Goal: Information Seeking & Learning: Learn about a topic

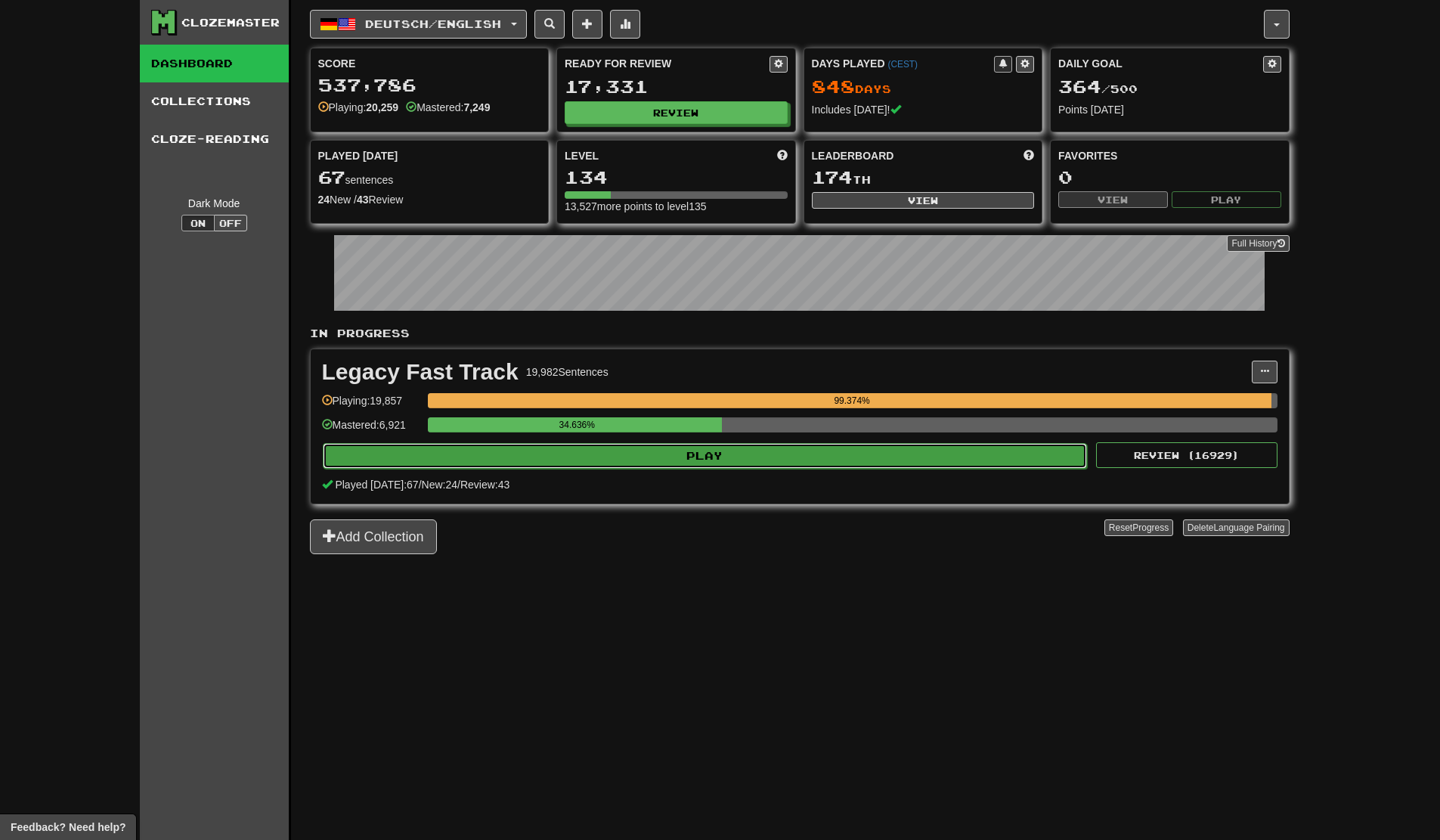
click at [922, 455] on button "Play" at bounding box center [705, 456] width 765 height 26
select select "**"
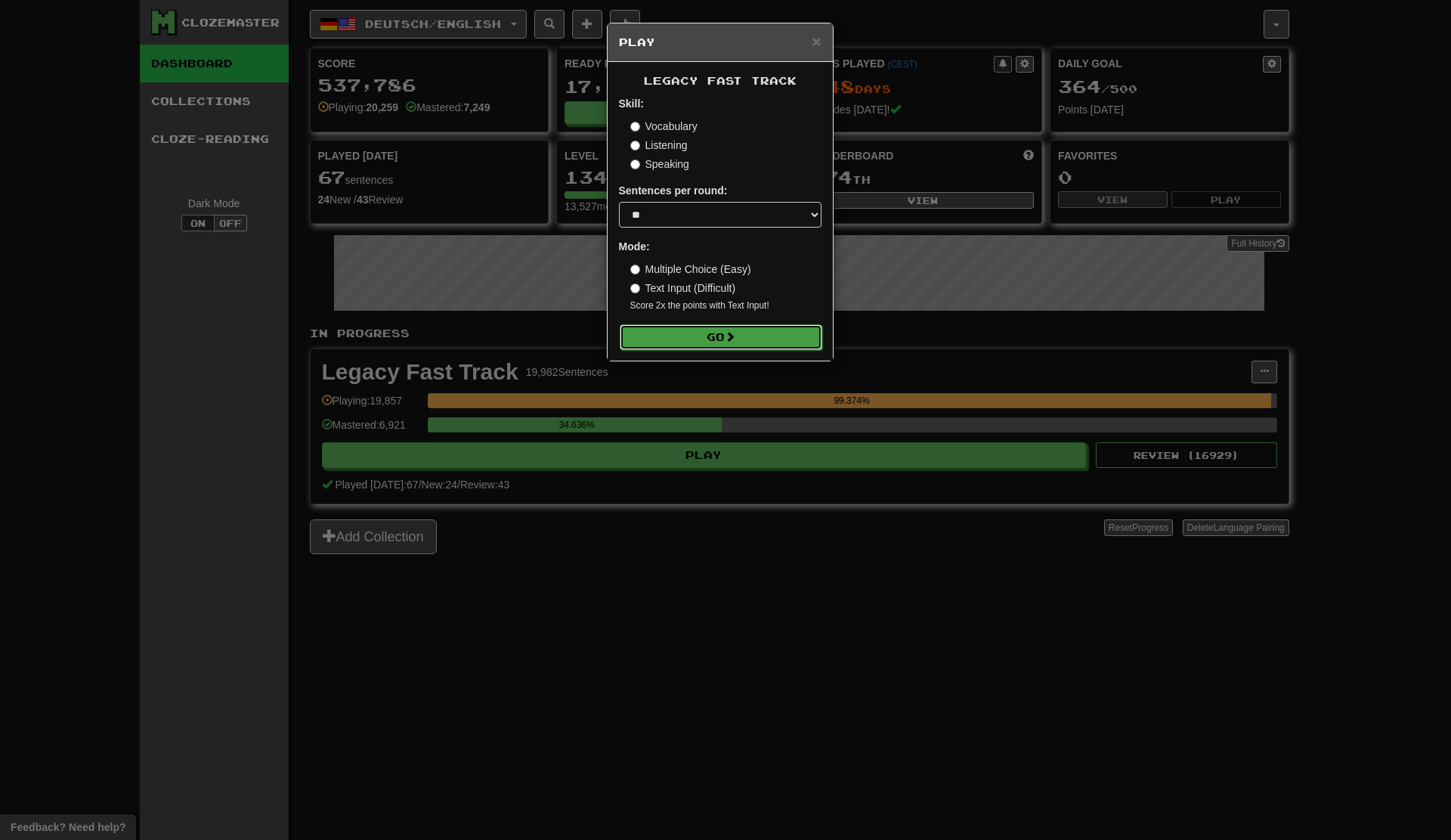
click at [746, 339] on button "Go" at bounding box center [721, 338] width 202 height 26
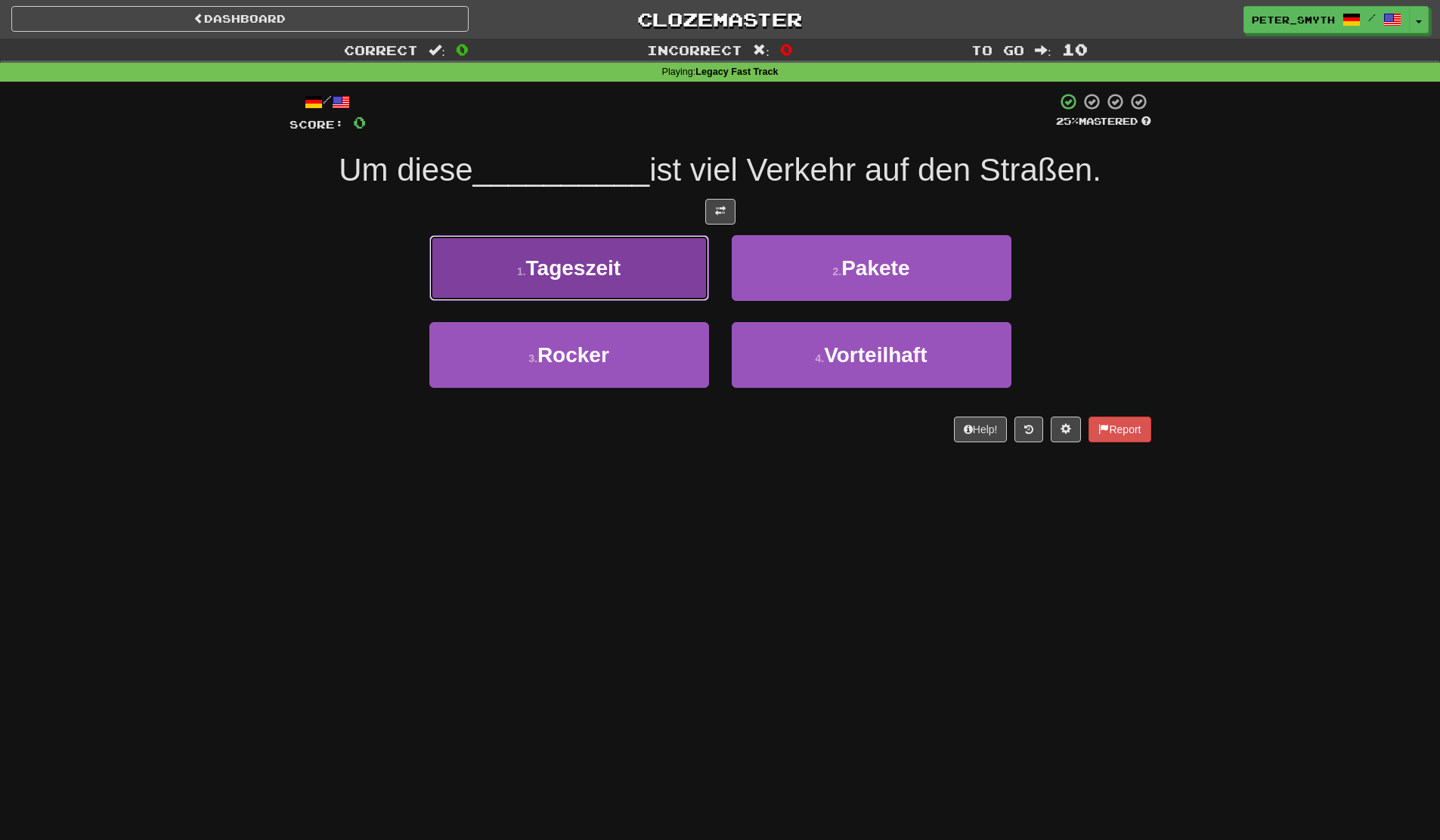
click at [647, 259] on button "1 . Tageszeit" at bounding box center [568, 267] width 279 height 66
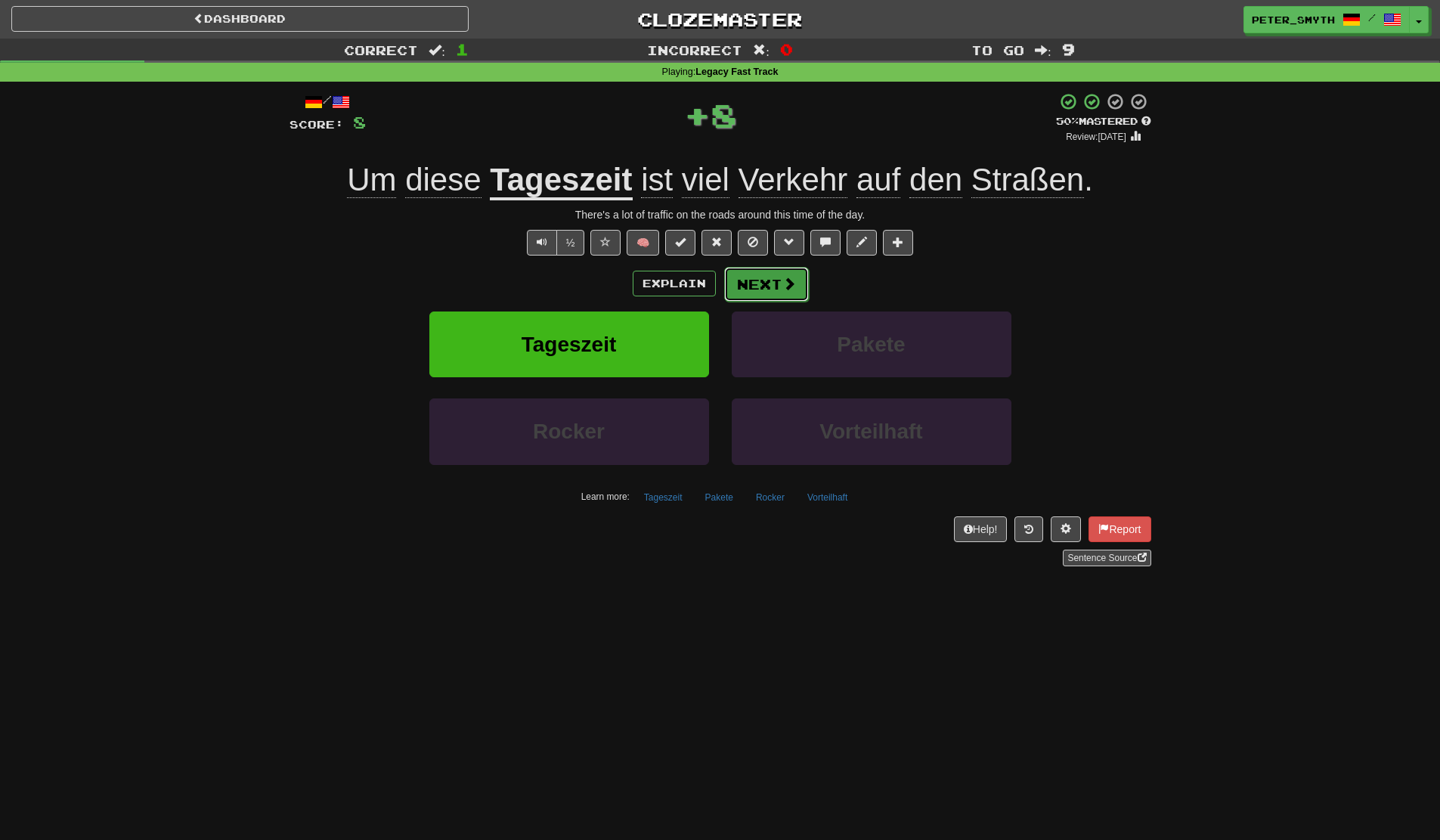
click at [750, 280] on button "Next" at bounding box center [767, 283] width 85 height 35
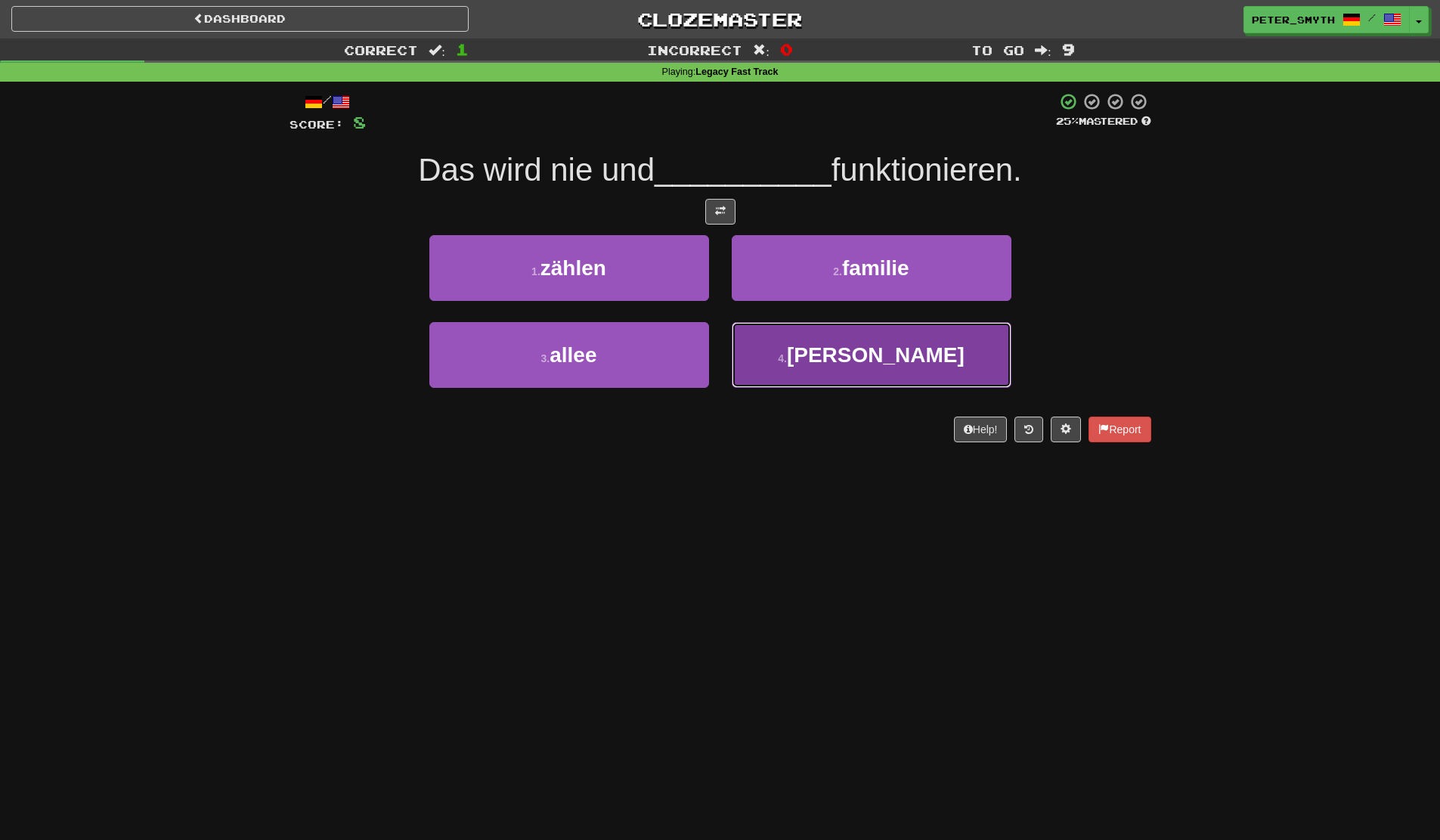
click at [791, 345] on button "4 . nimmer" at bounding box center [871, 354] width 279 height 66
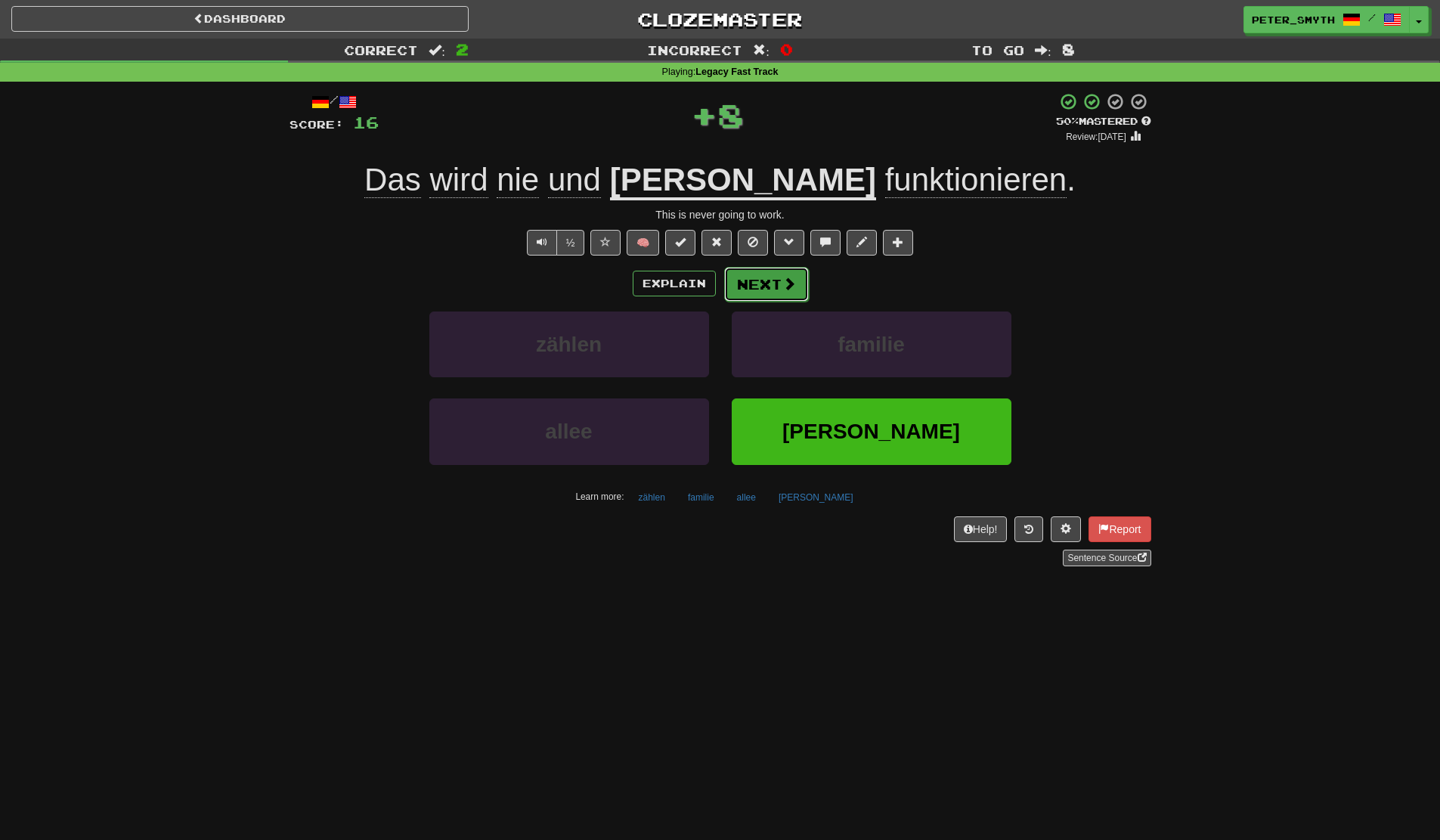
click at [772, 292] on button "Next" at bounding box center [767, 283] width 85 height 35
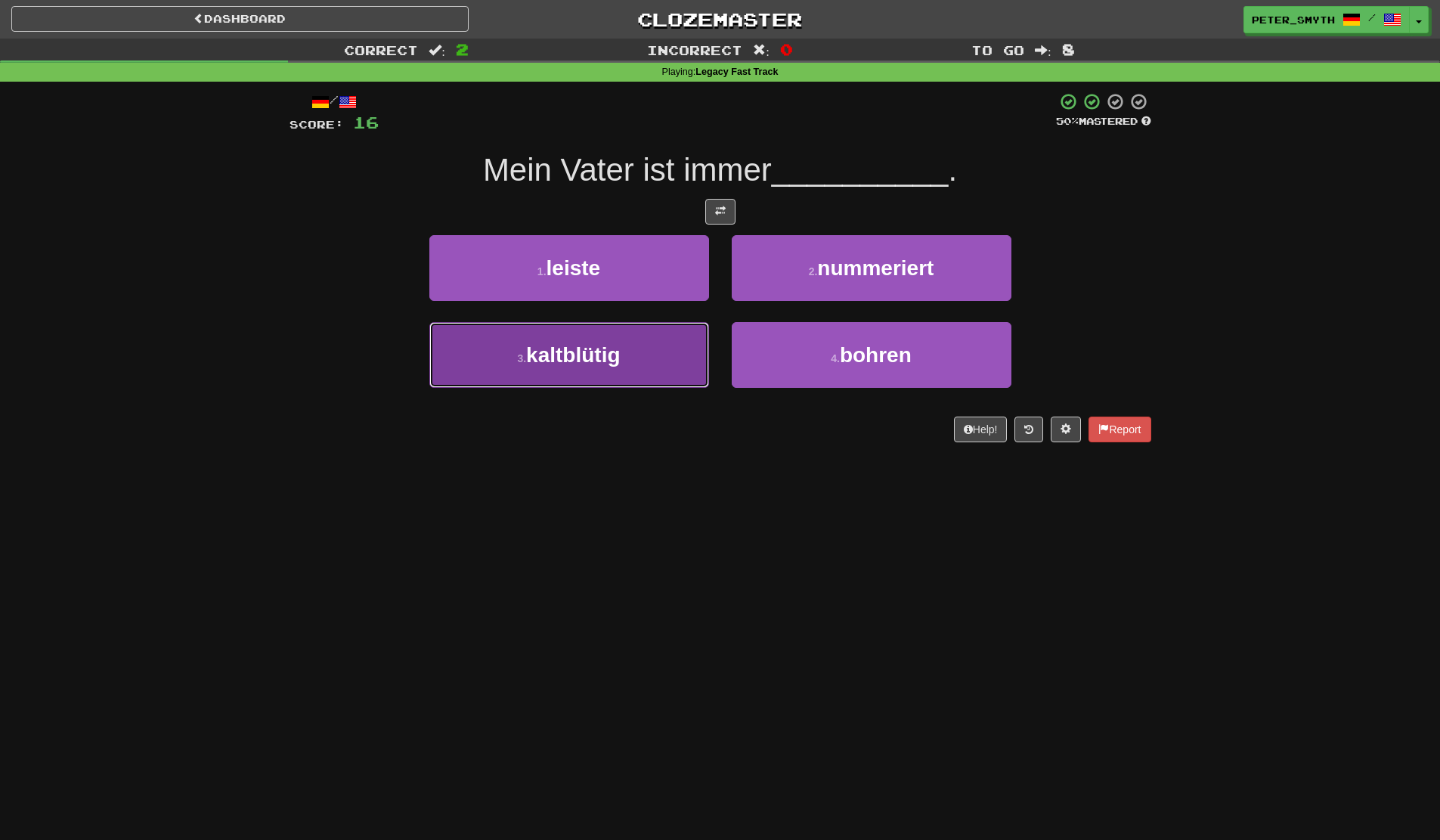
click at [599, 366] on span "kaltblütig" at bounding box center [572, 355] width 94 height 24
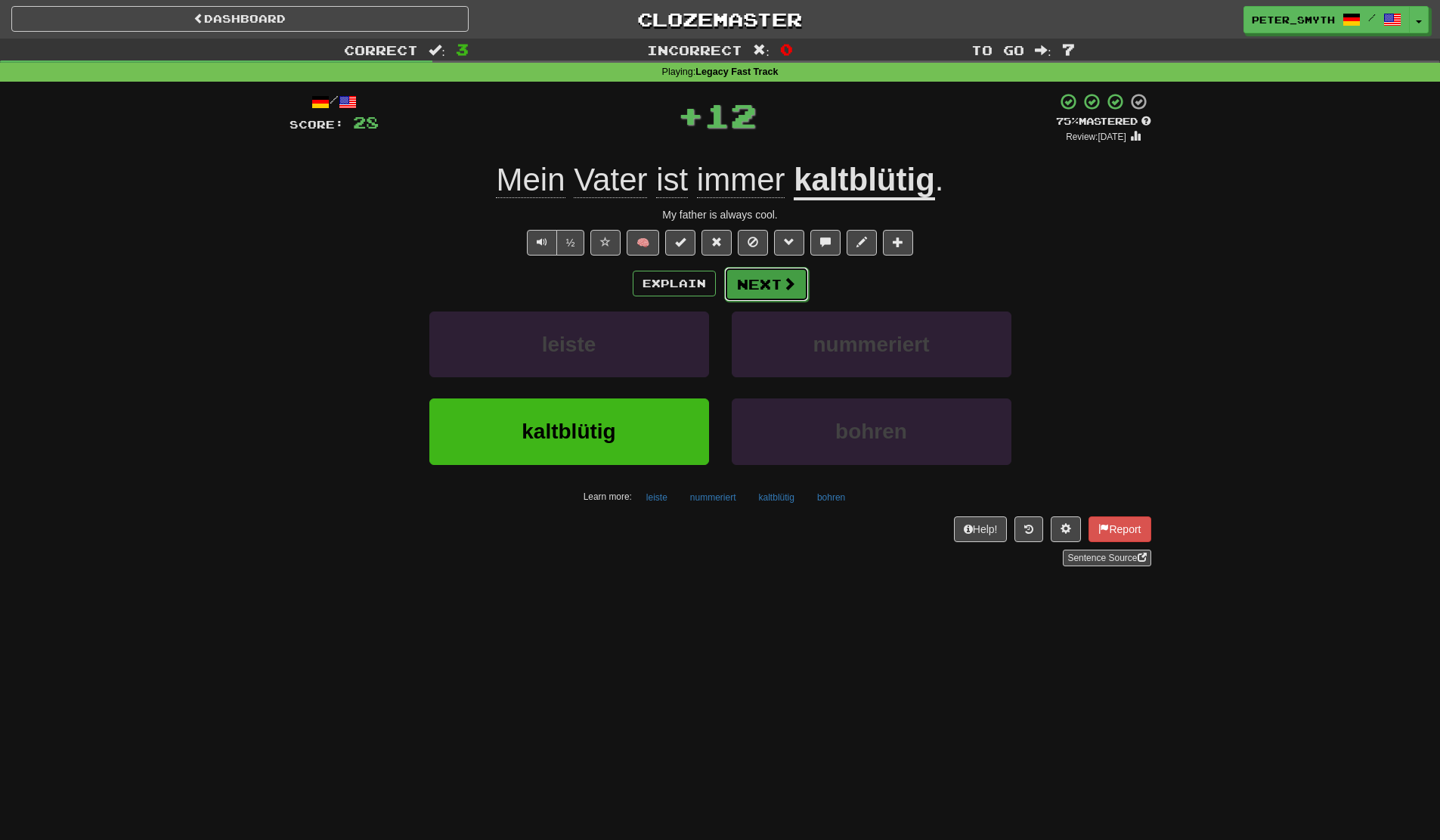
click at [750, 289] on button "Next" at bounding box center [767, 283] width 85 height 35
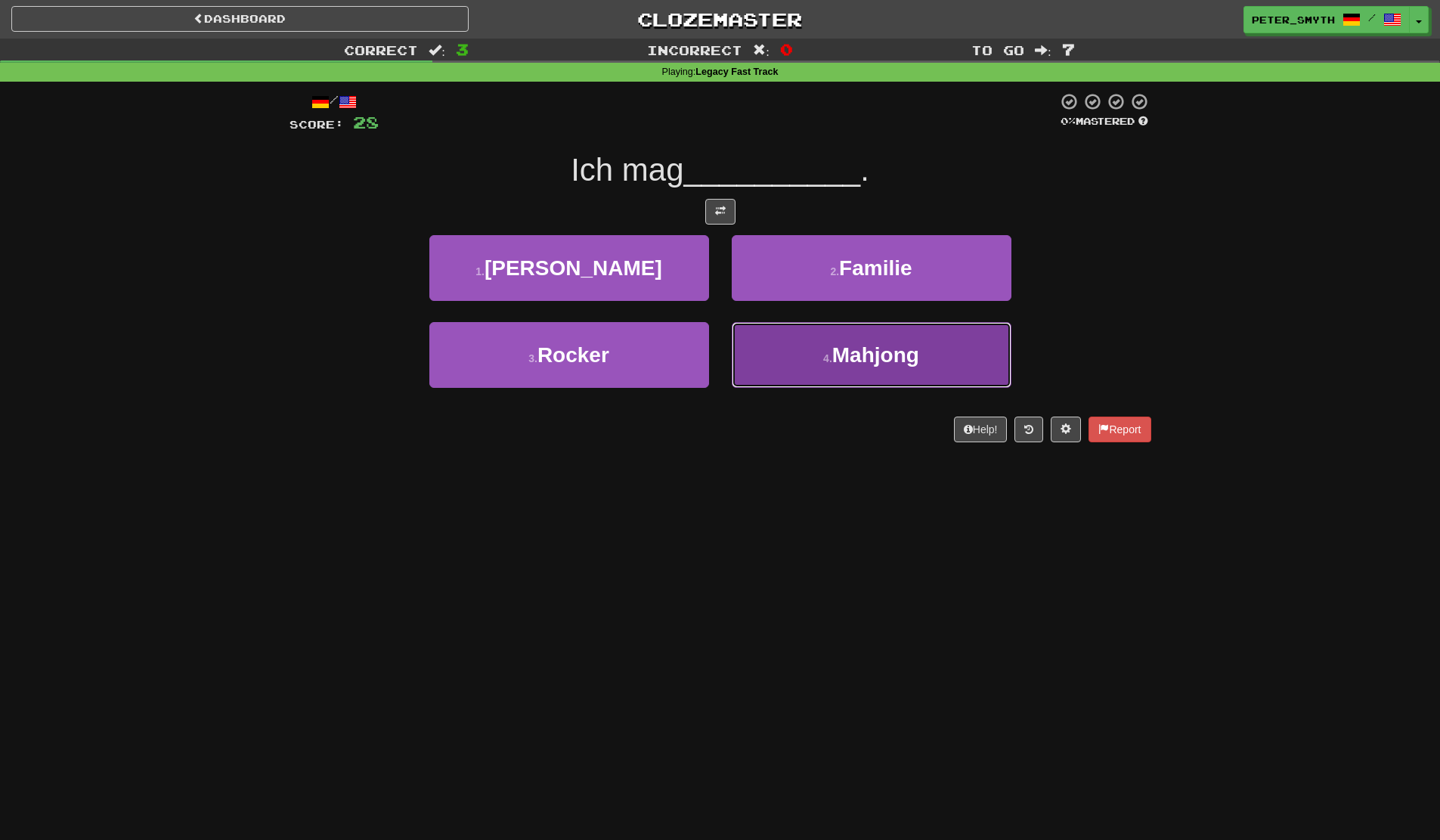
click at [868, 376] on button "4 . Mahjong" at bounding box center [871, 354] width 279 height 66
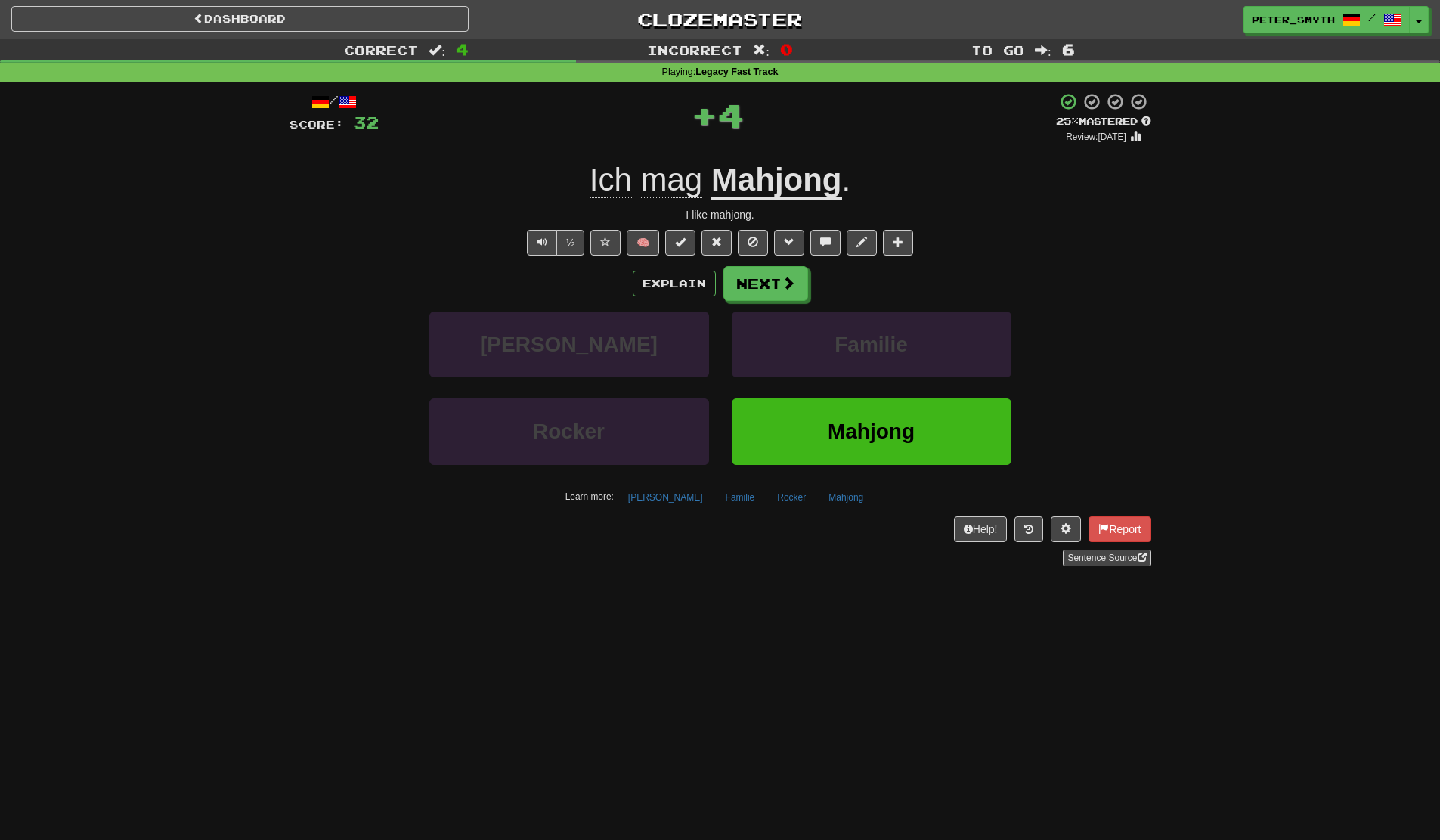
click at [787, 302] on div "Explain Next Schleifer Familie Rocker Mahjong Learn more: Schleifer Familie Roc…" at bounding box center [720, 388] width 862 height 243
click at [747, 293] on button "Next" at bounding box center [767, 283] width 85 height 35
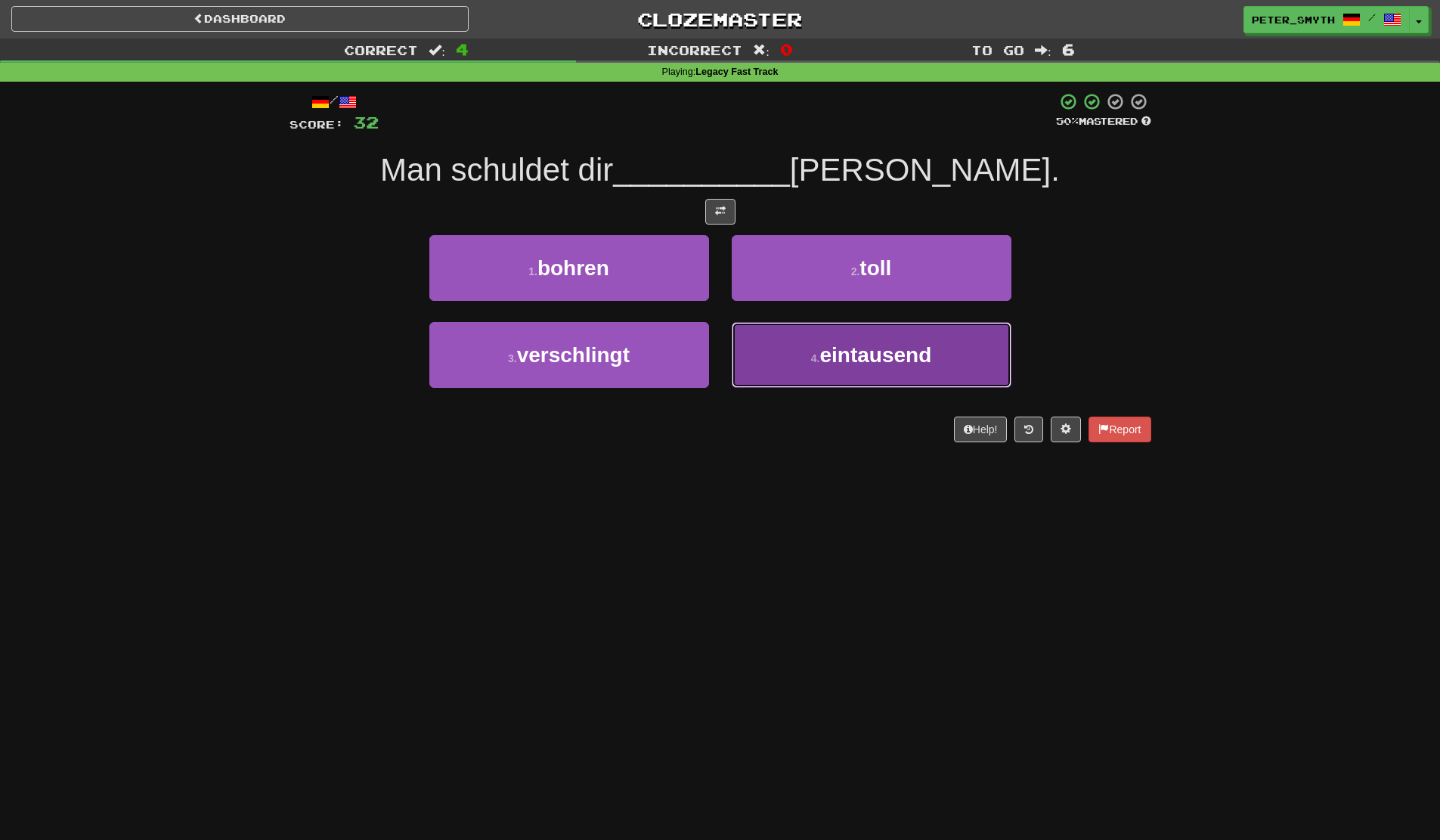
click at [797, 368] on button "4 . eintausend" at bounding box center [871, 354] width 279 height 66
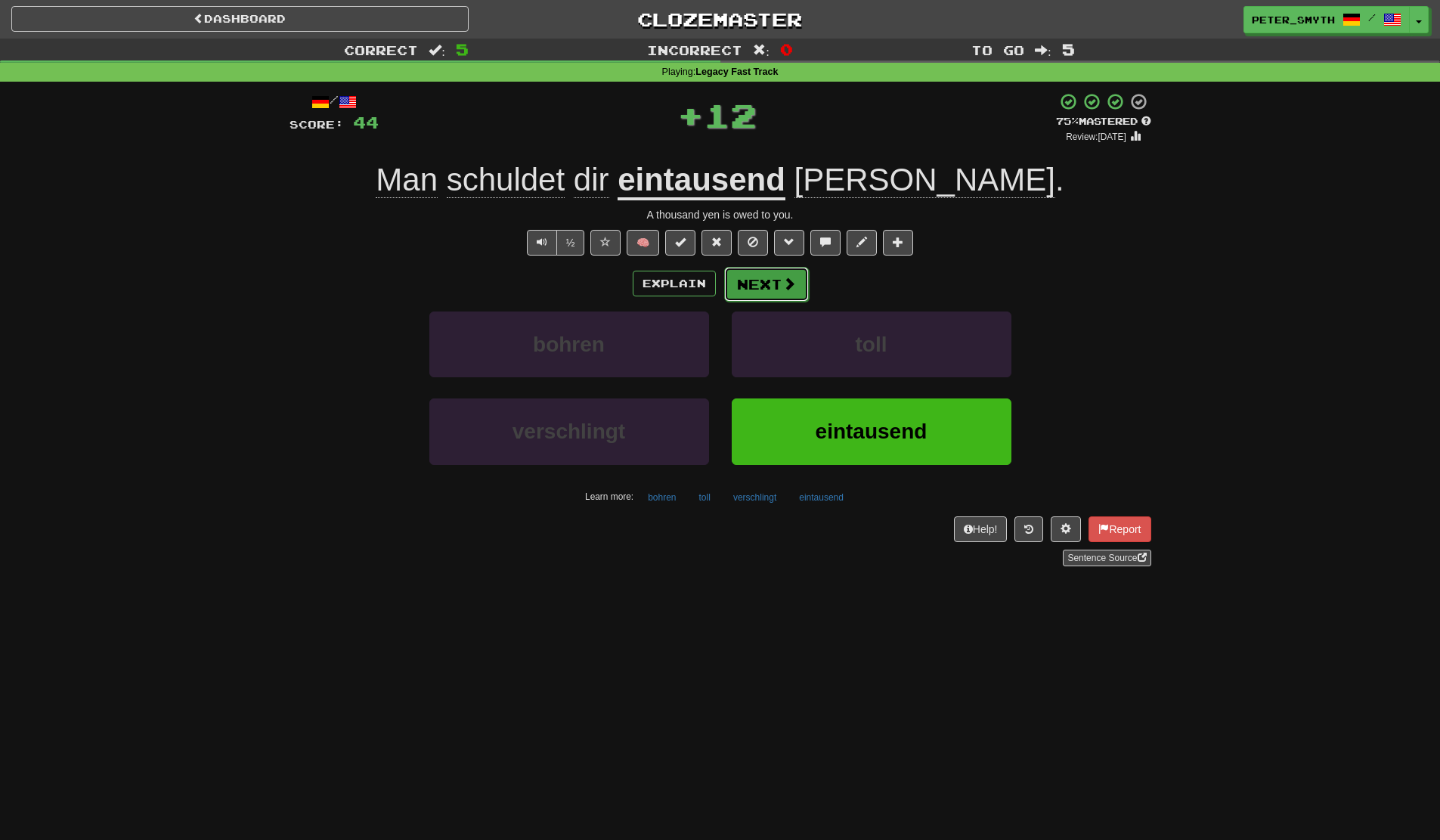
click at [770, 292] on button "Next" at bounding box center [767, 283] width 85 height 35
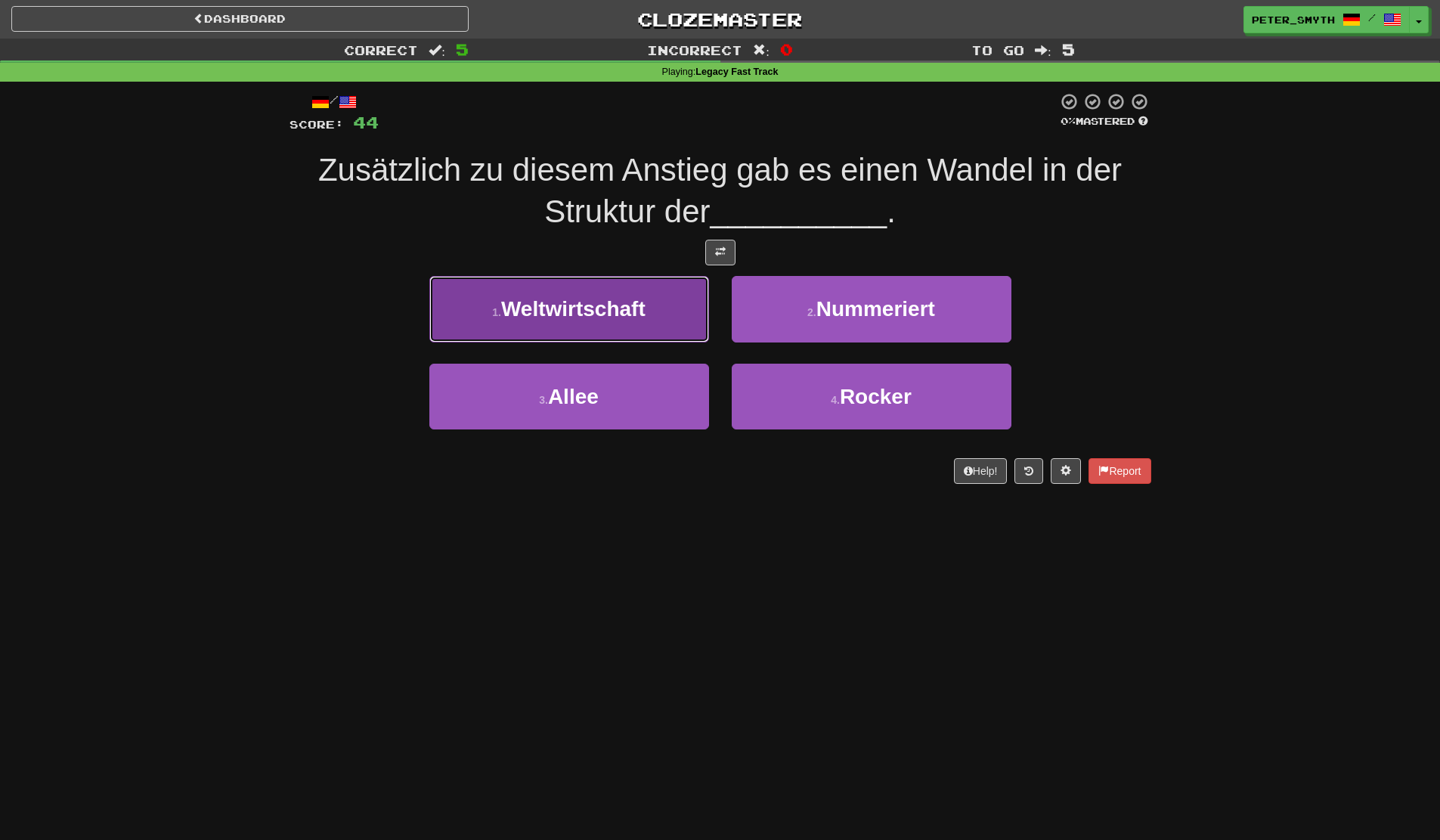
click at [698, 319] on button "1 . Weltwirtschaft" at bounding box center [568, 309] width 279 height 66
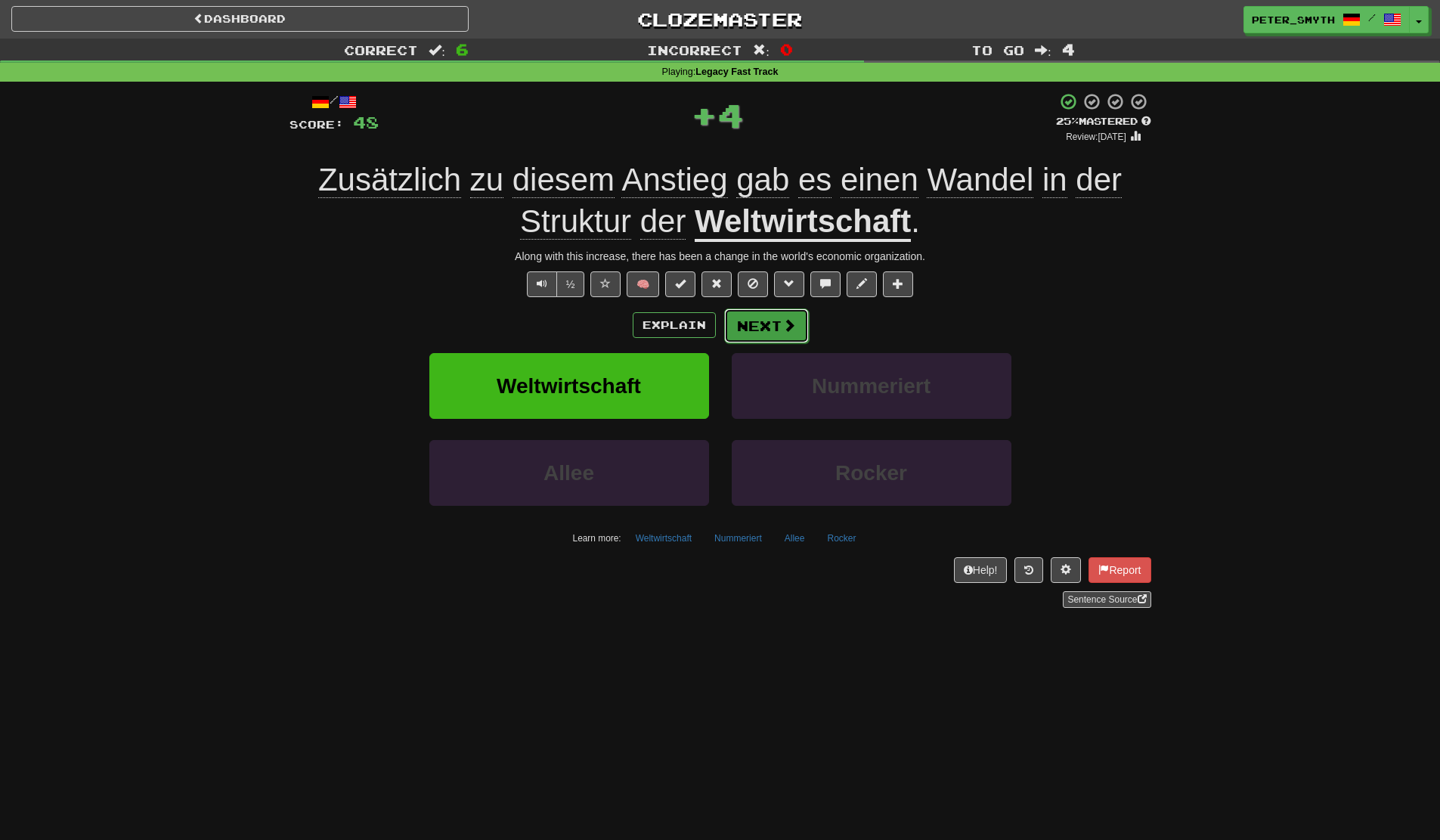
click at [773, 318] on button "Next" at bounding box center [767, 325] width 85 height 35
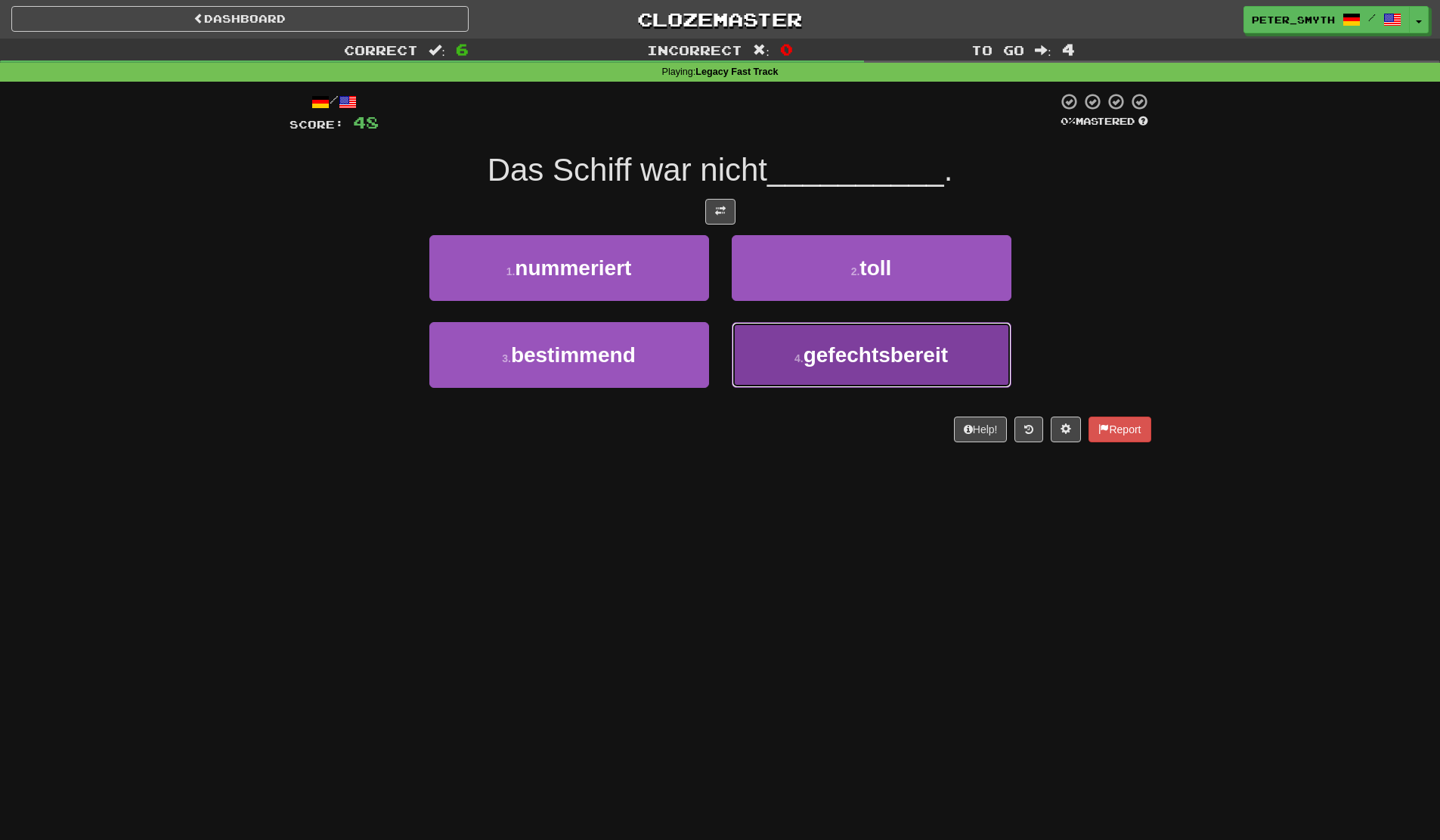
click at [897, 371] on button "4 . gefechtsbereit" at bounding box center [871, 354] width 279 height 66
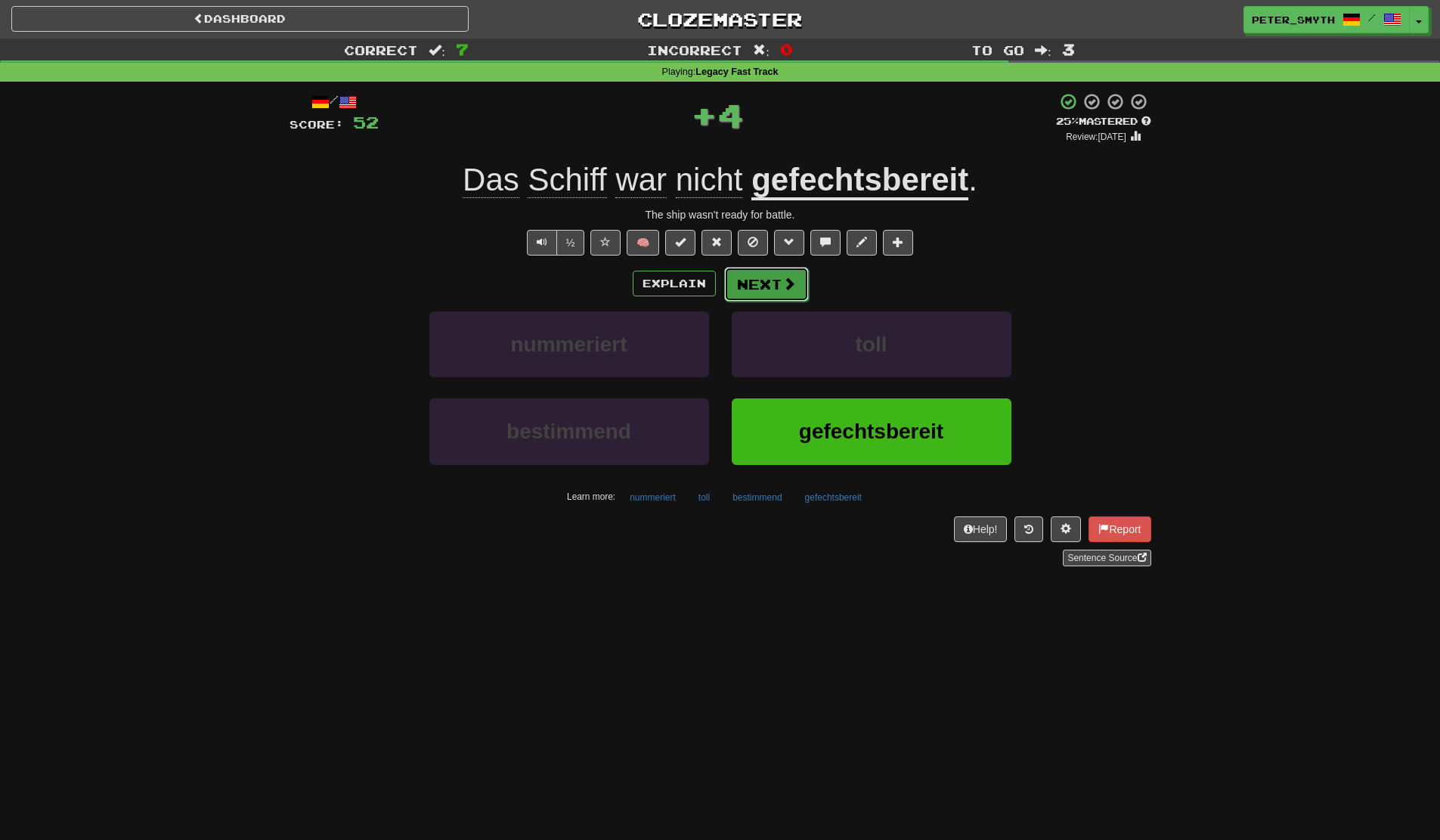
click at [780, 293] on button "Next" at bounding box center [767, 283] width 85 height 35
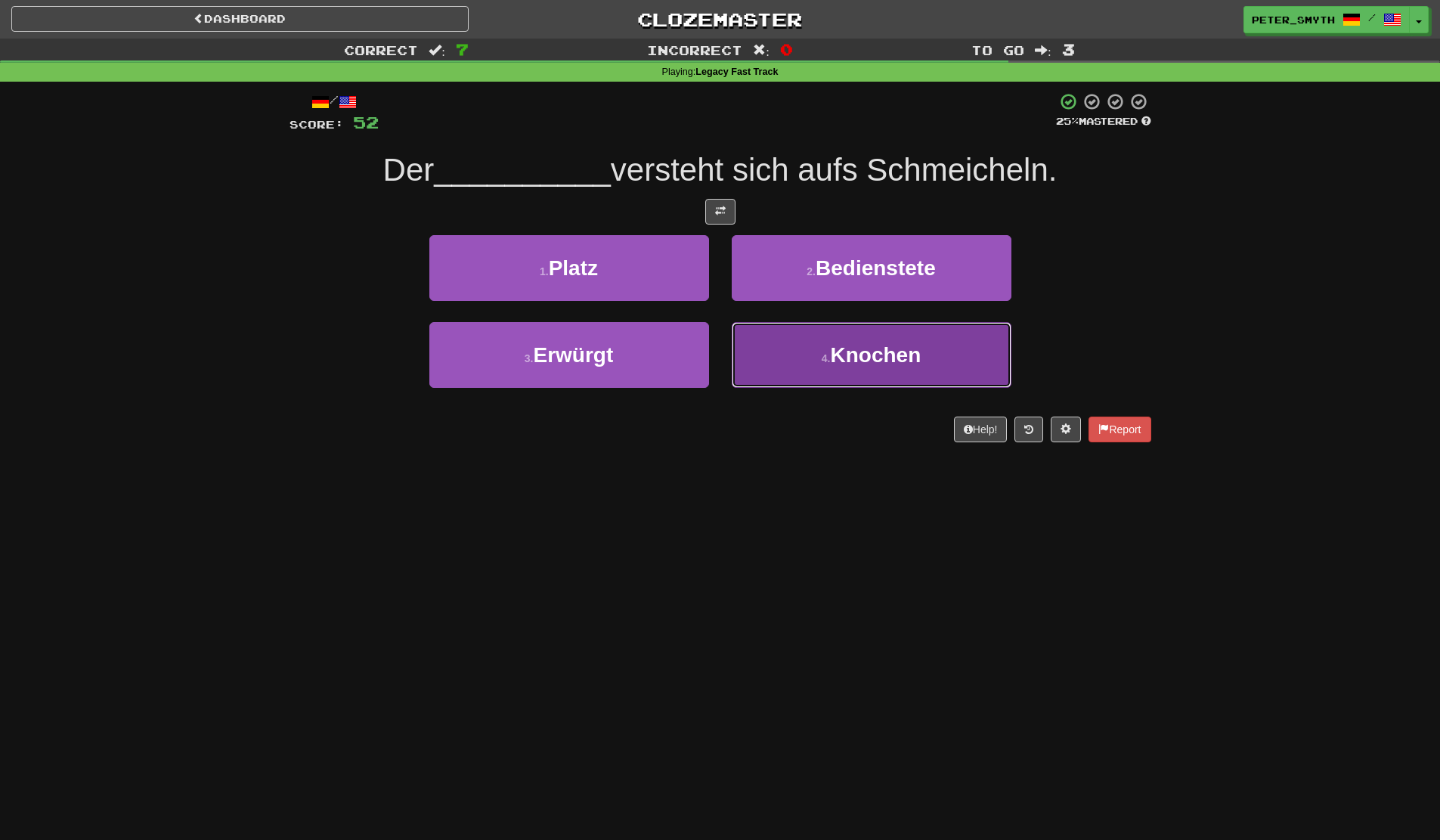
click at [795, 360] on button "4 . Knochen" at bounding box center [871, 354] width 279 height 66
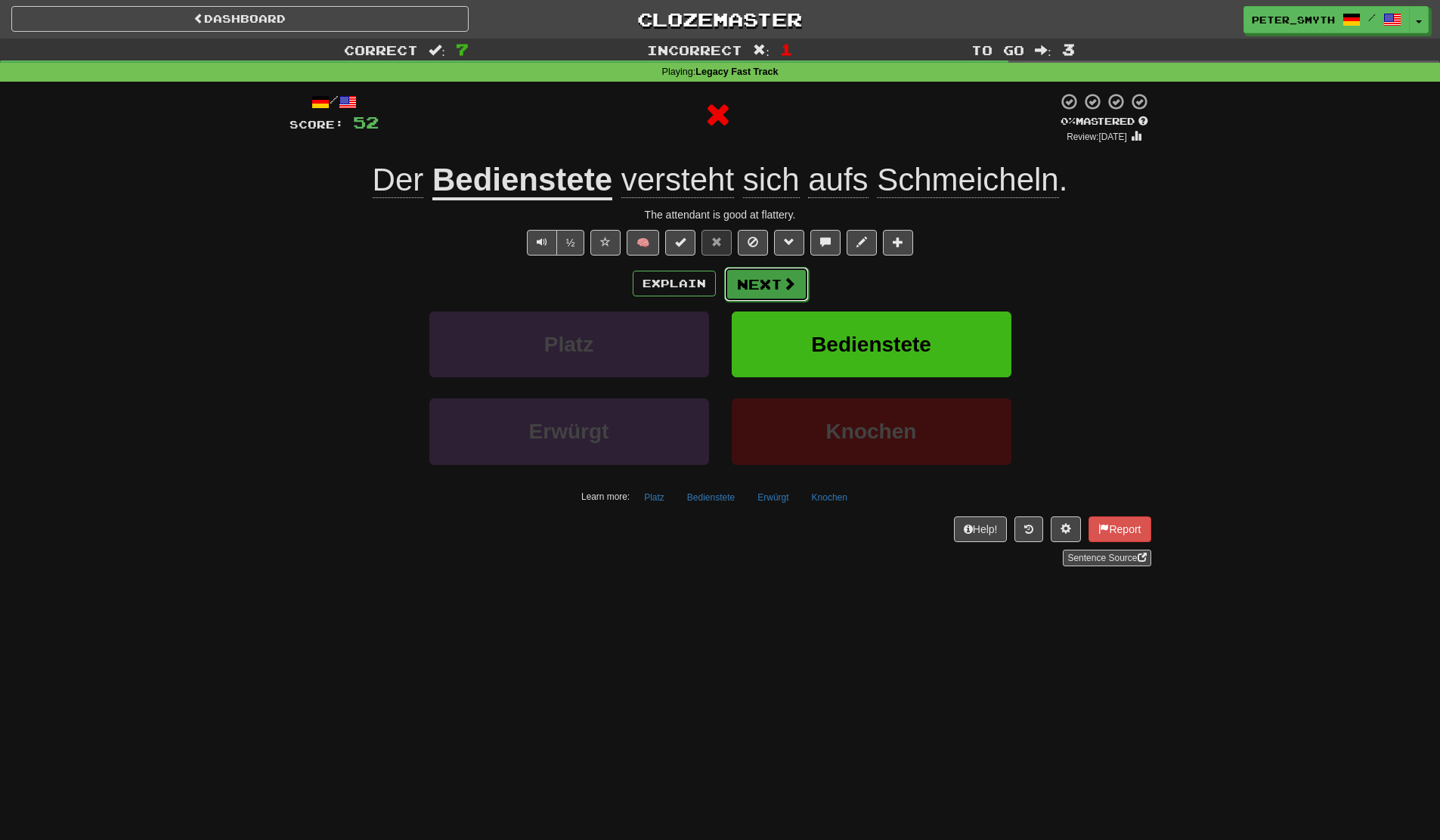
click at [766, 273] on button "Next" at bounding box center [767, 283] width 85 height 35
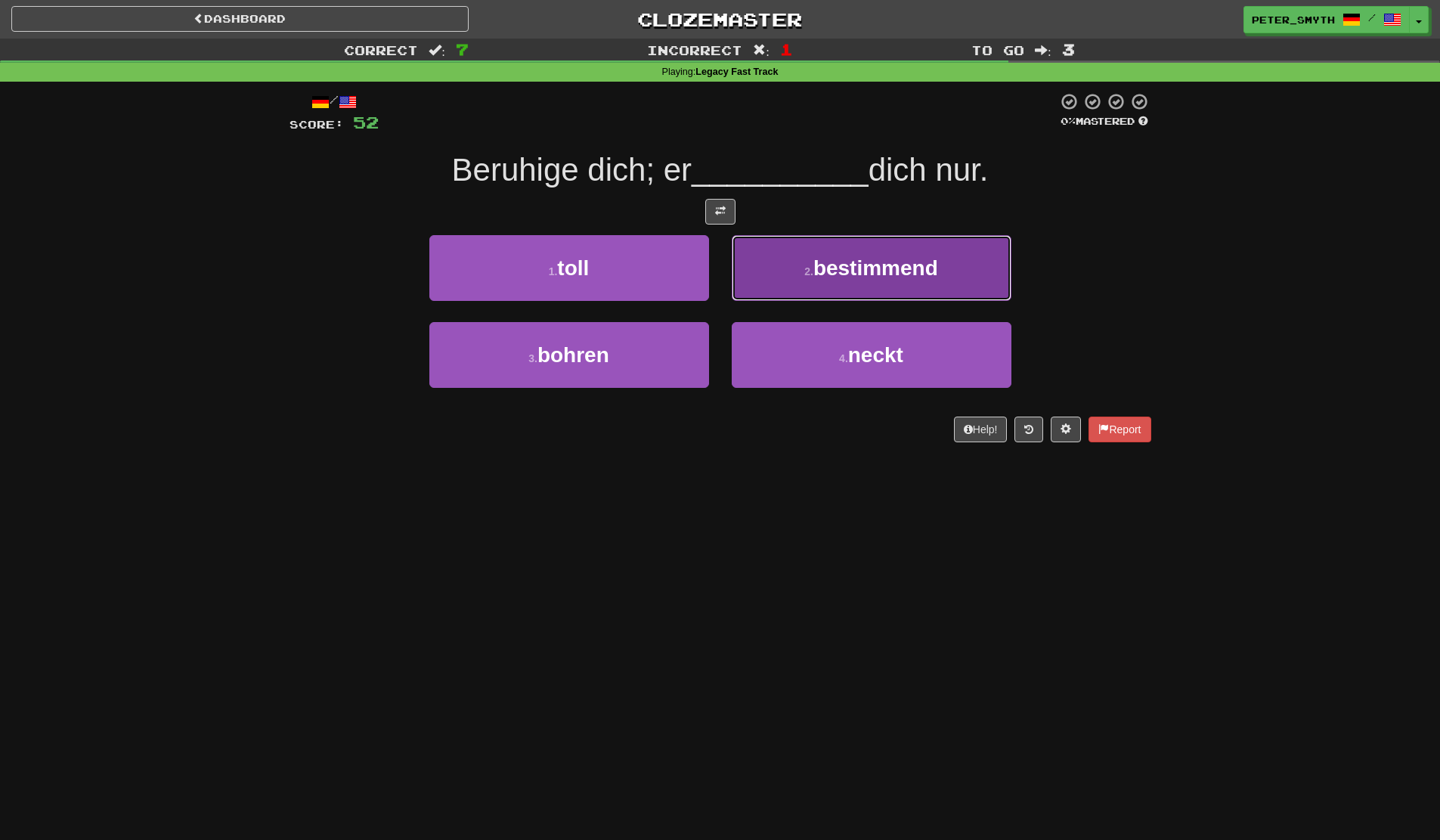
click at [763, 298] on button "2 . bestimmend" at bounding box center [871, 267] width 279 height 66
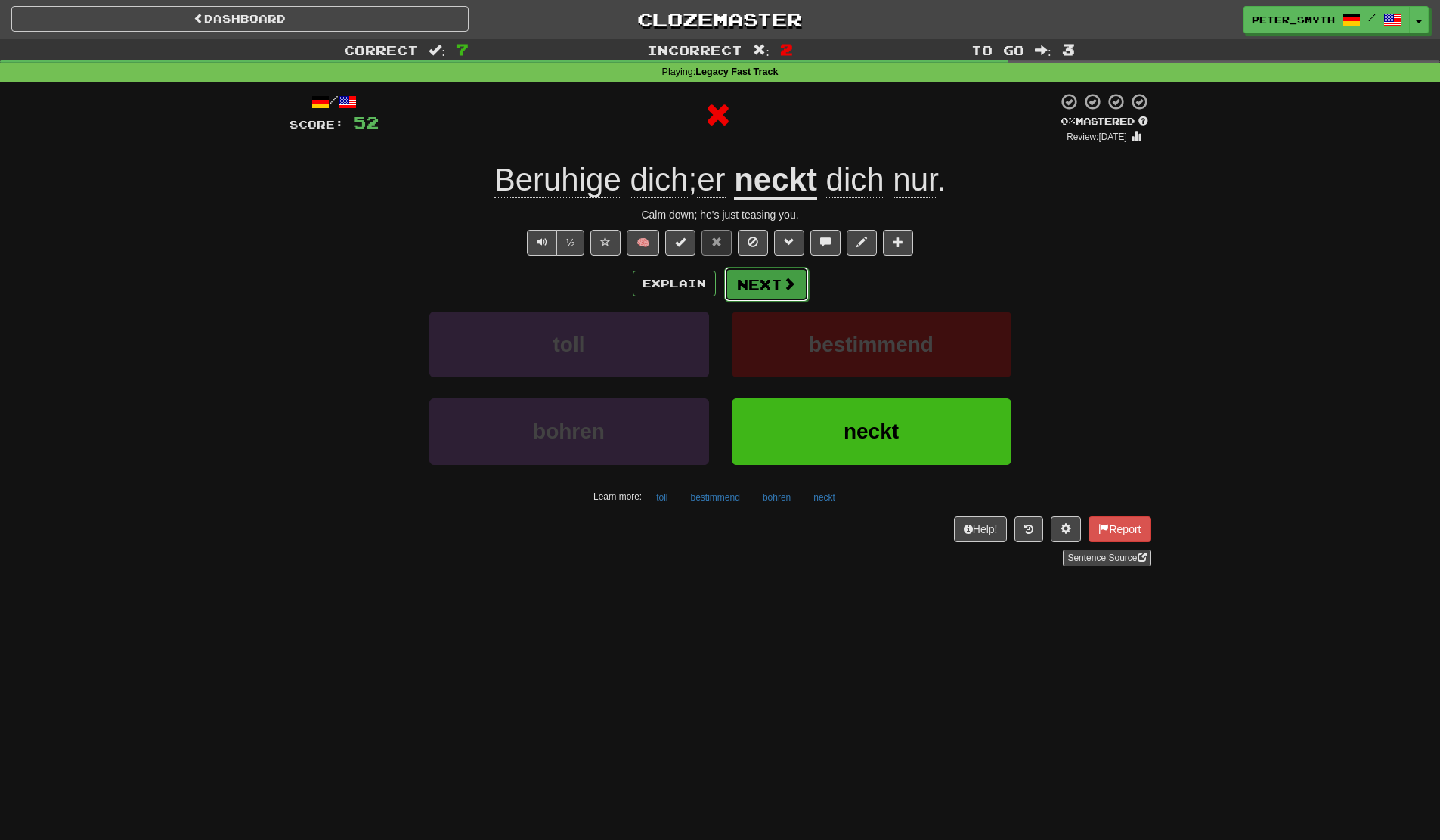
click at [763, 288] on button "Next" at bounding box center [767, 283] width 85 height 35
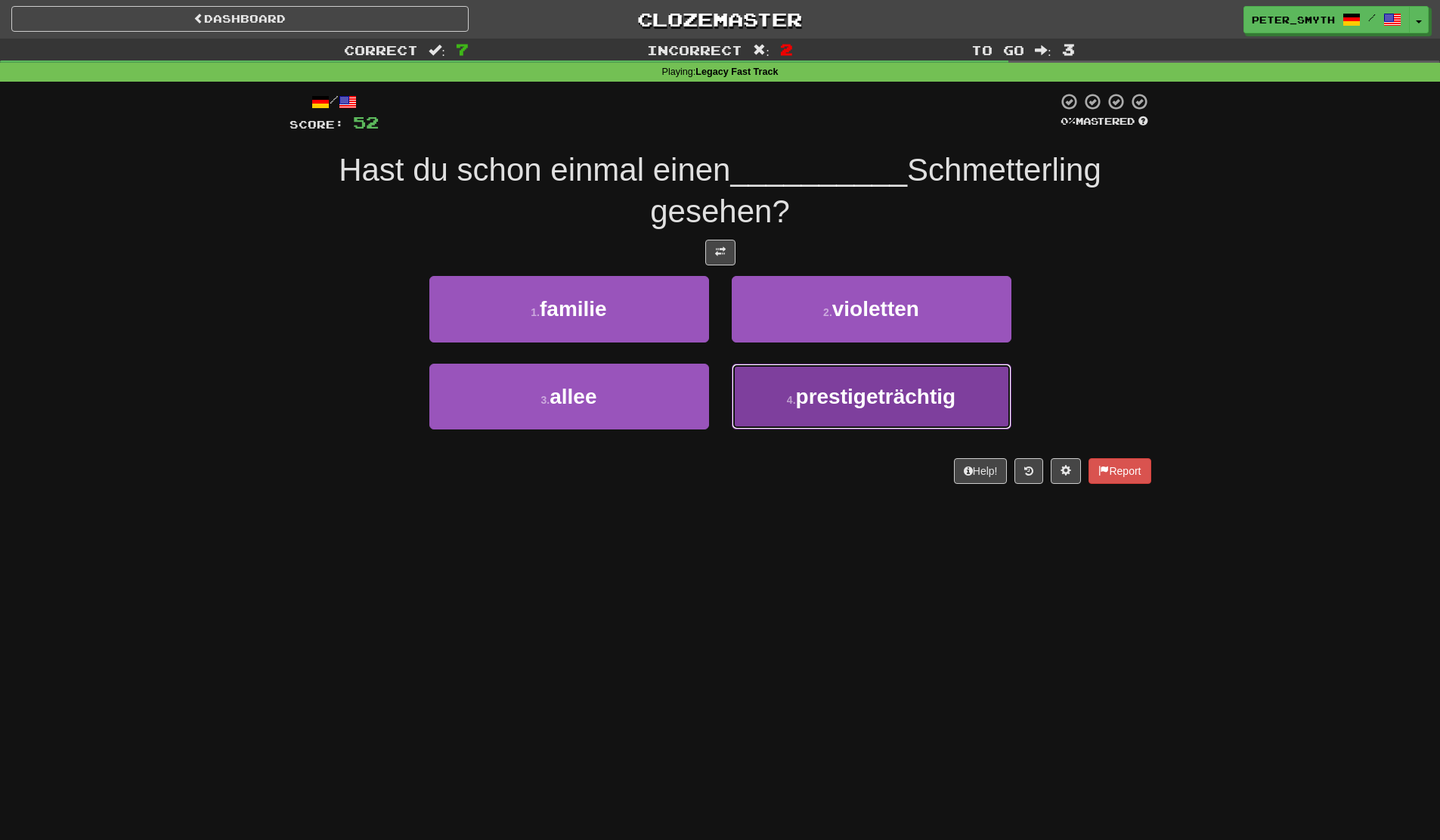
click at [791, 386] on button "4 . prestigeträchtig" at bounding box center [871, 396] width 279 height 66
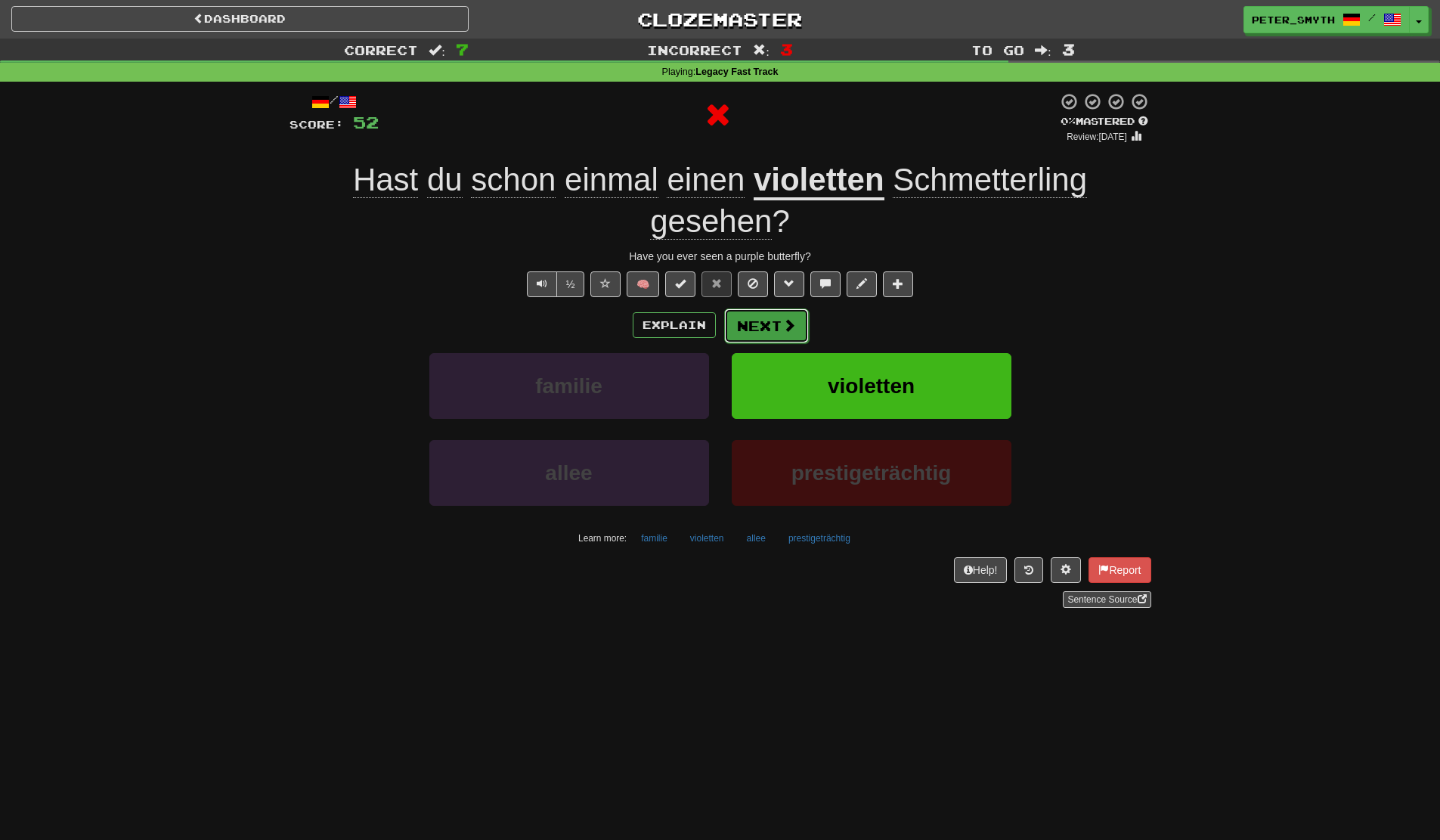
click at [773, 331] on button "Next" at bounding box center [767, 325] width 85 height 35
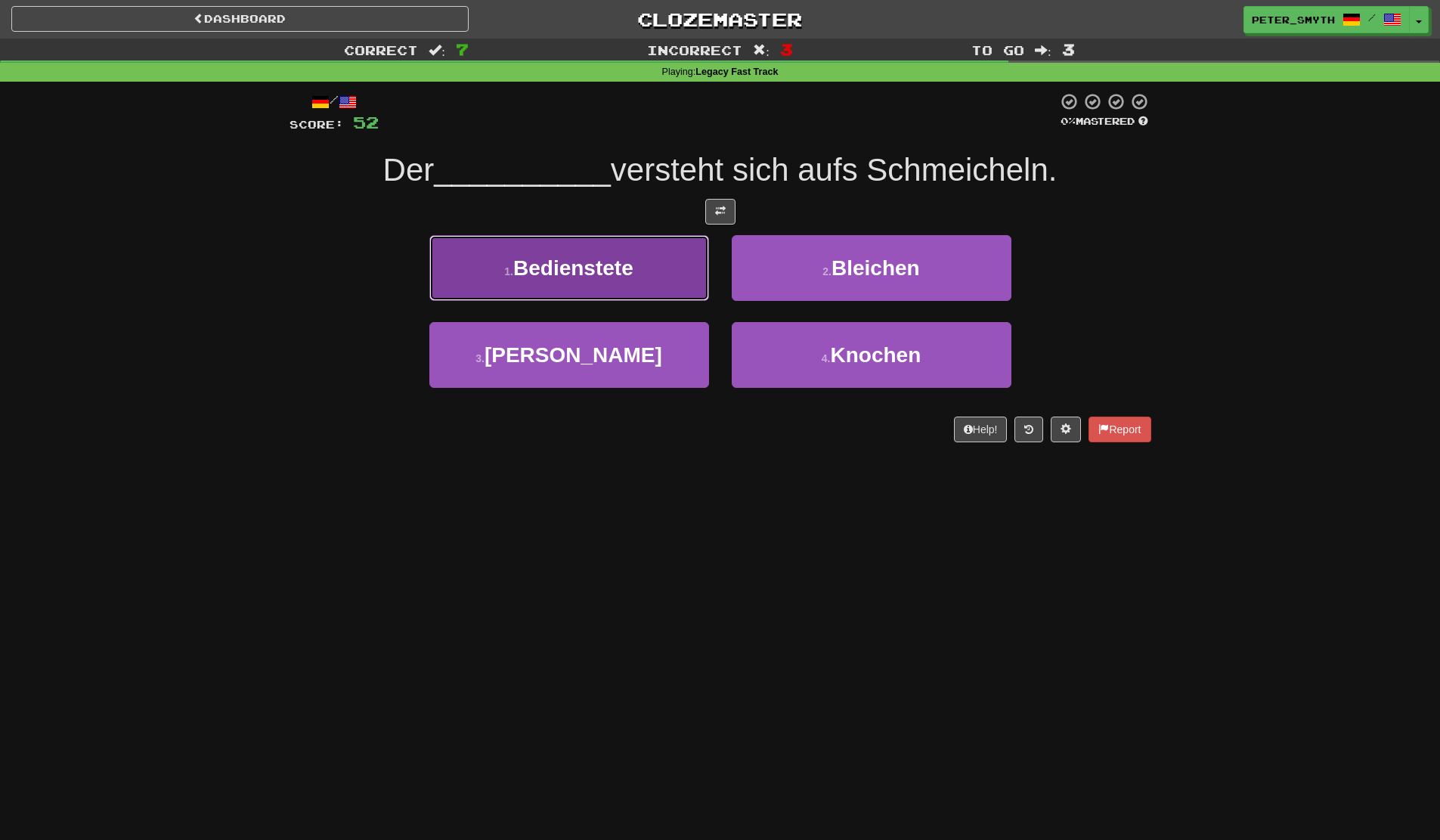
click at [644, 279] on button "1 . Bedienstete" at bounding box center [568, 267] width 279 height 66
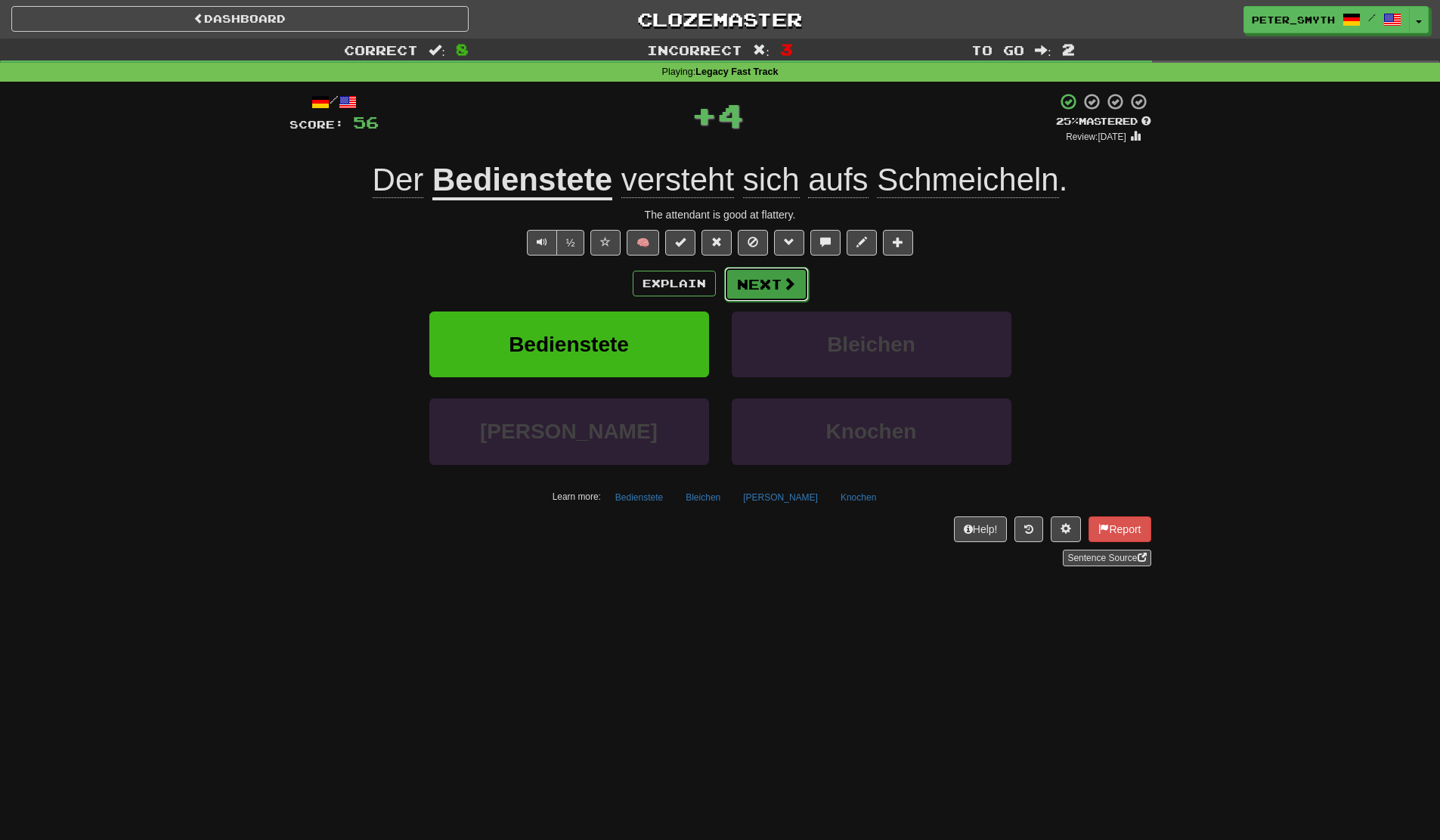
click at [769, 279] on button "Next" at bounding box center [767, 283] width 85 height 35
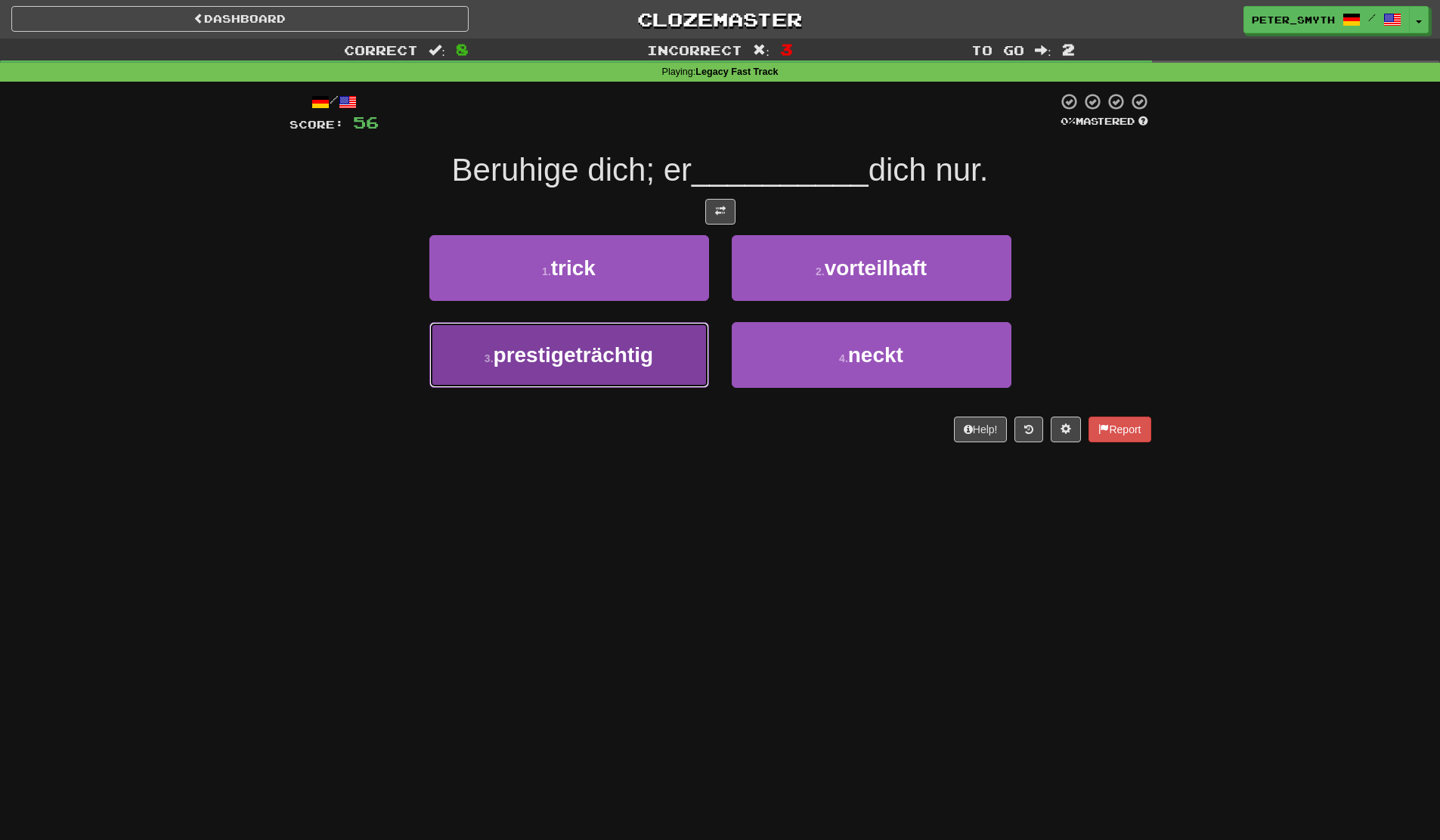
click at [673, 349] on button "3 . prestigeträchtig" at bounding box center [568, 354] width 279 height 66
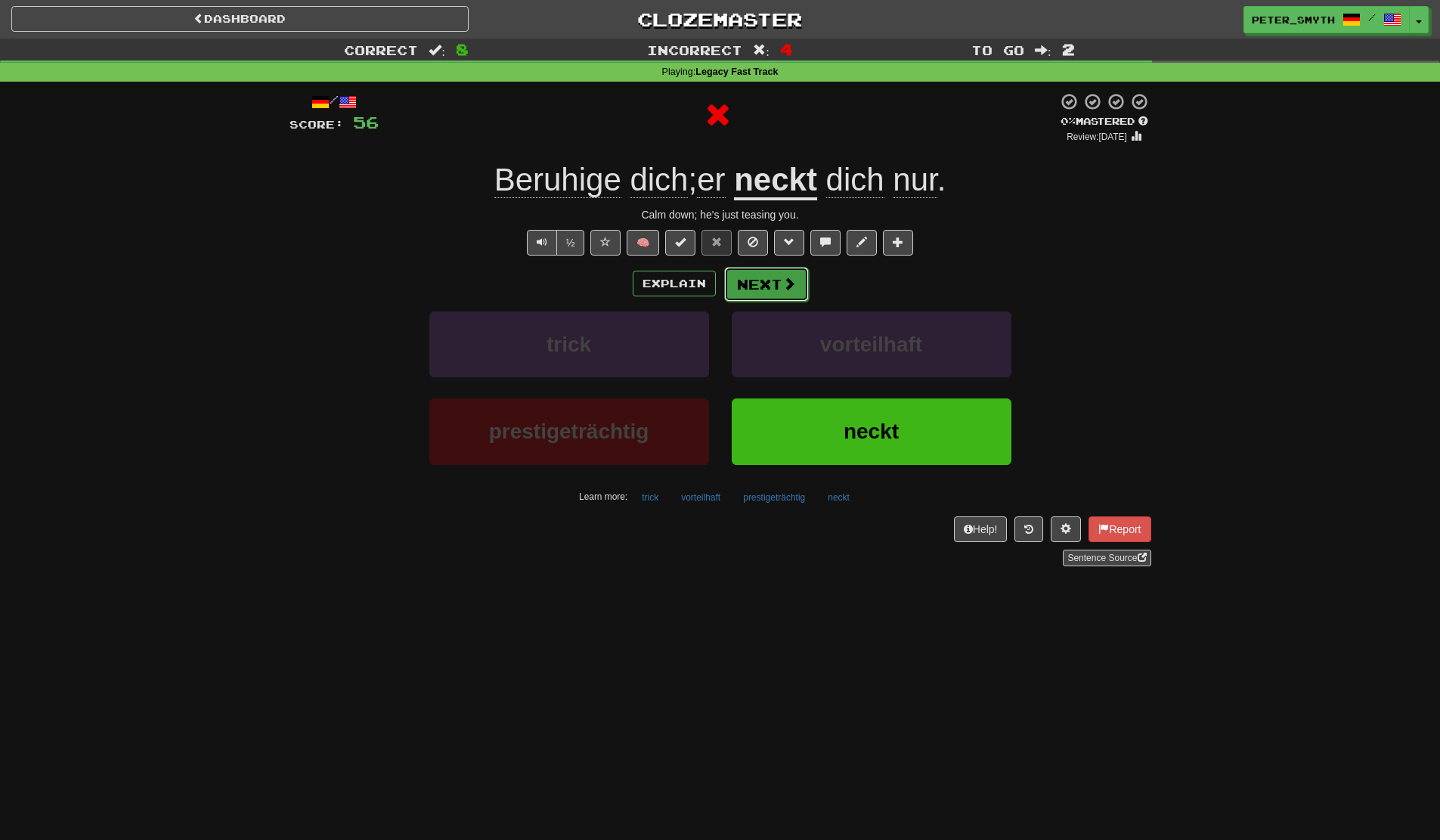
click at [780, 285] on button "Next" at bounding box center [767, 283] width 85 height 35
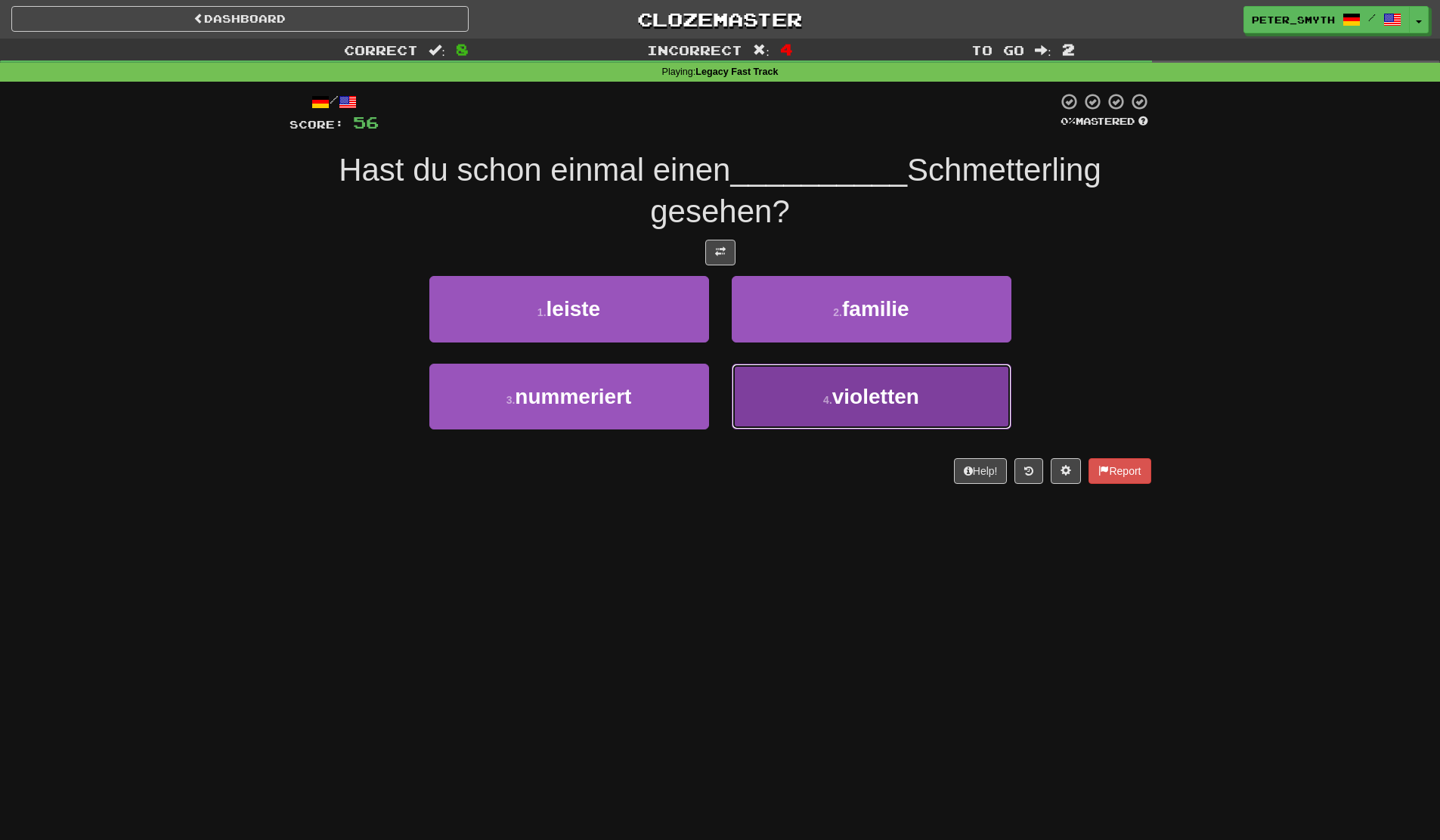
click at [857, 389] on span "violetten" at bounding box center [875, 397] width 87 height 24
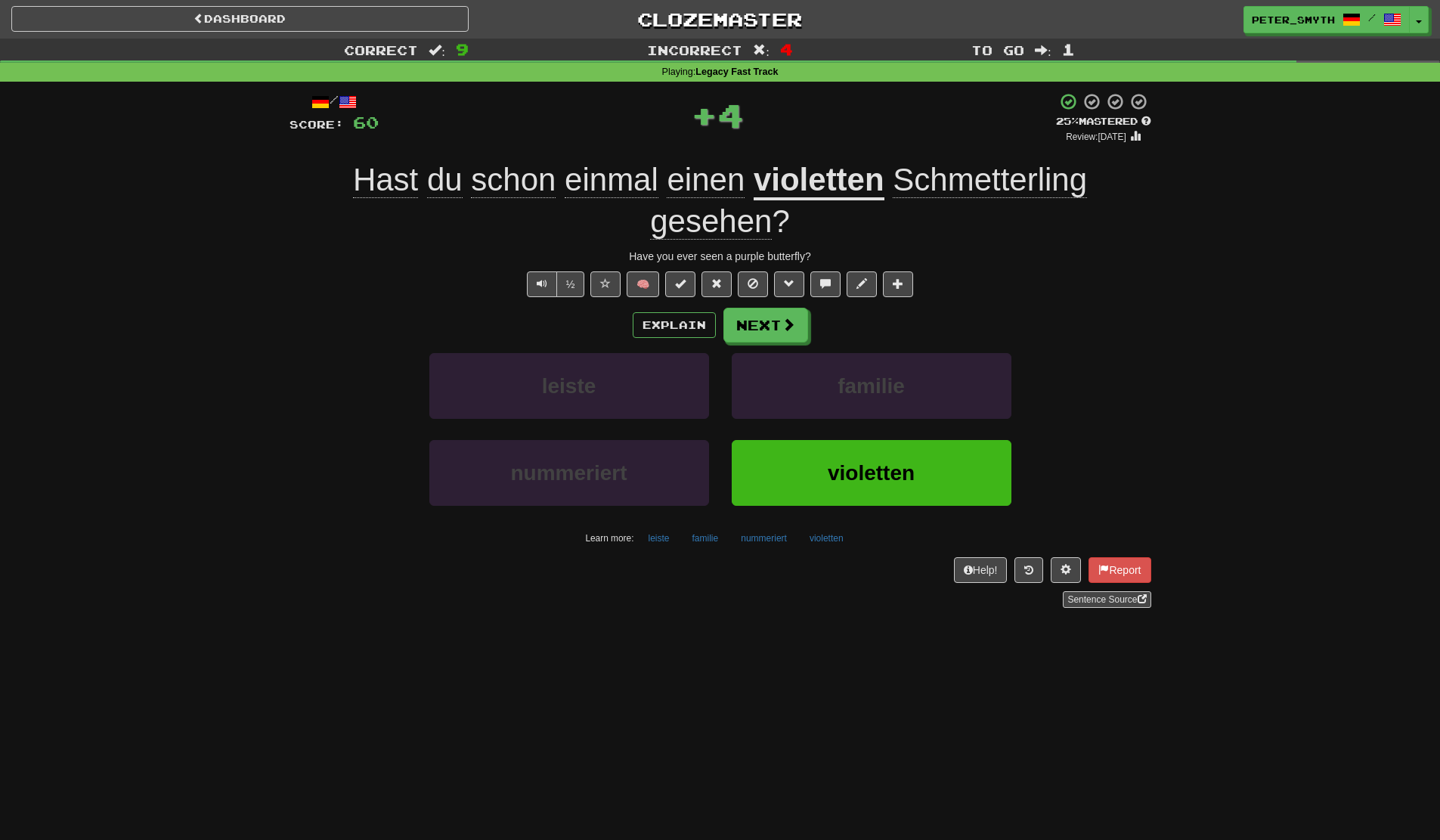
click at [790, 345] on div "Explain Next leiste familie nummeriert violetten Learn more: leiste familie num…" at bounding box center [720, 429] width 862 height 243
click at [765, 335] on button "Next" at bounding box center [767, 325] width 85 height 35
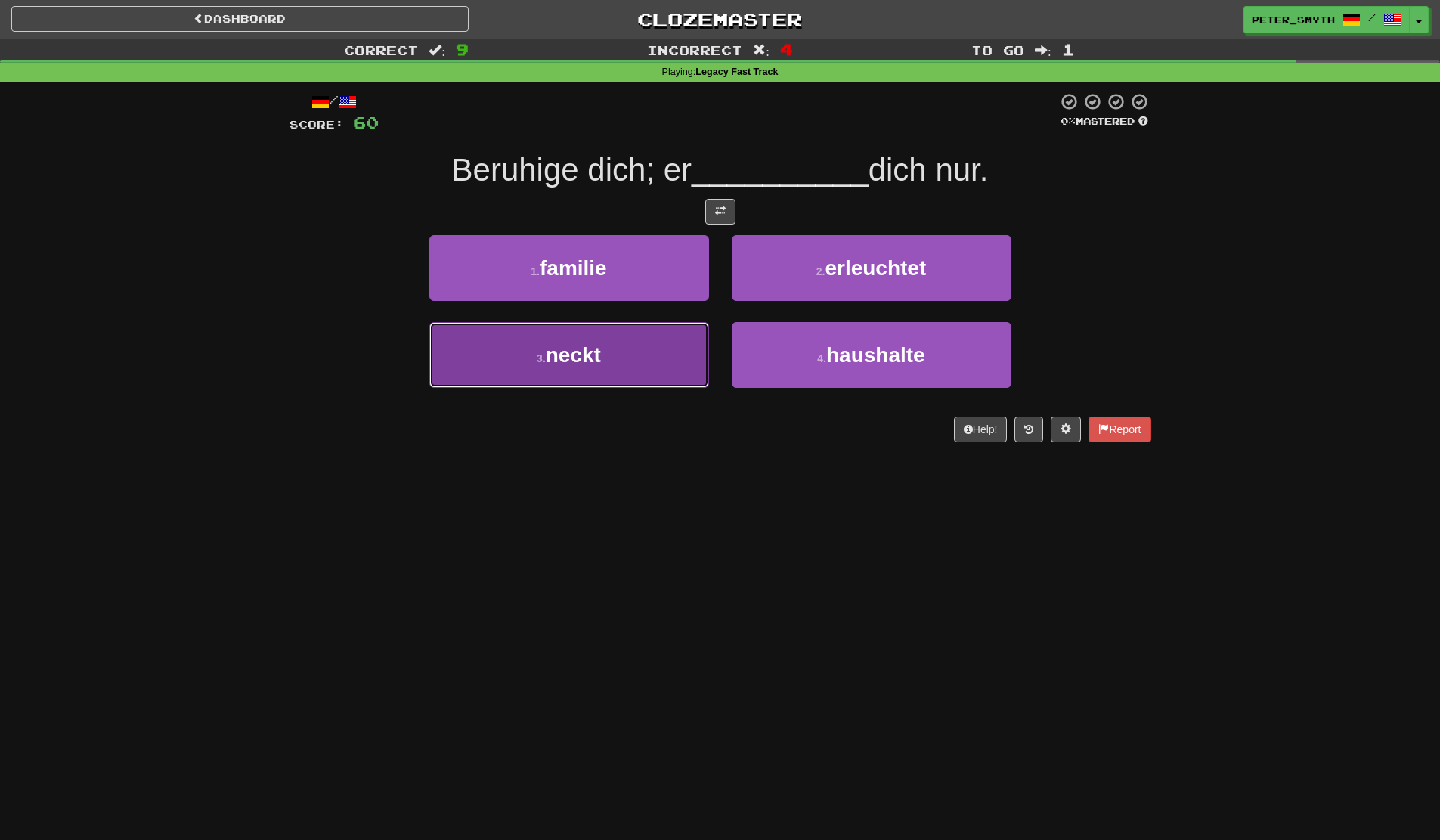
click at [644, 337] on button "3 . neckt" at bounding box center [568, 354] width 279 height 66
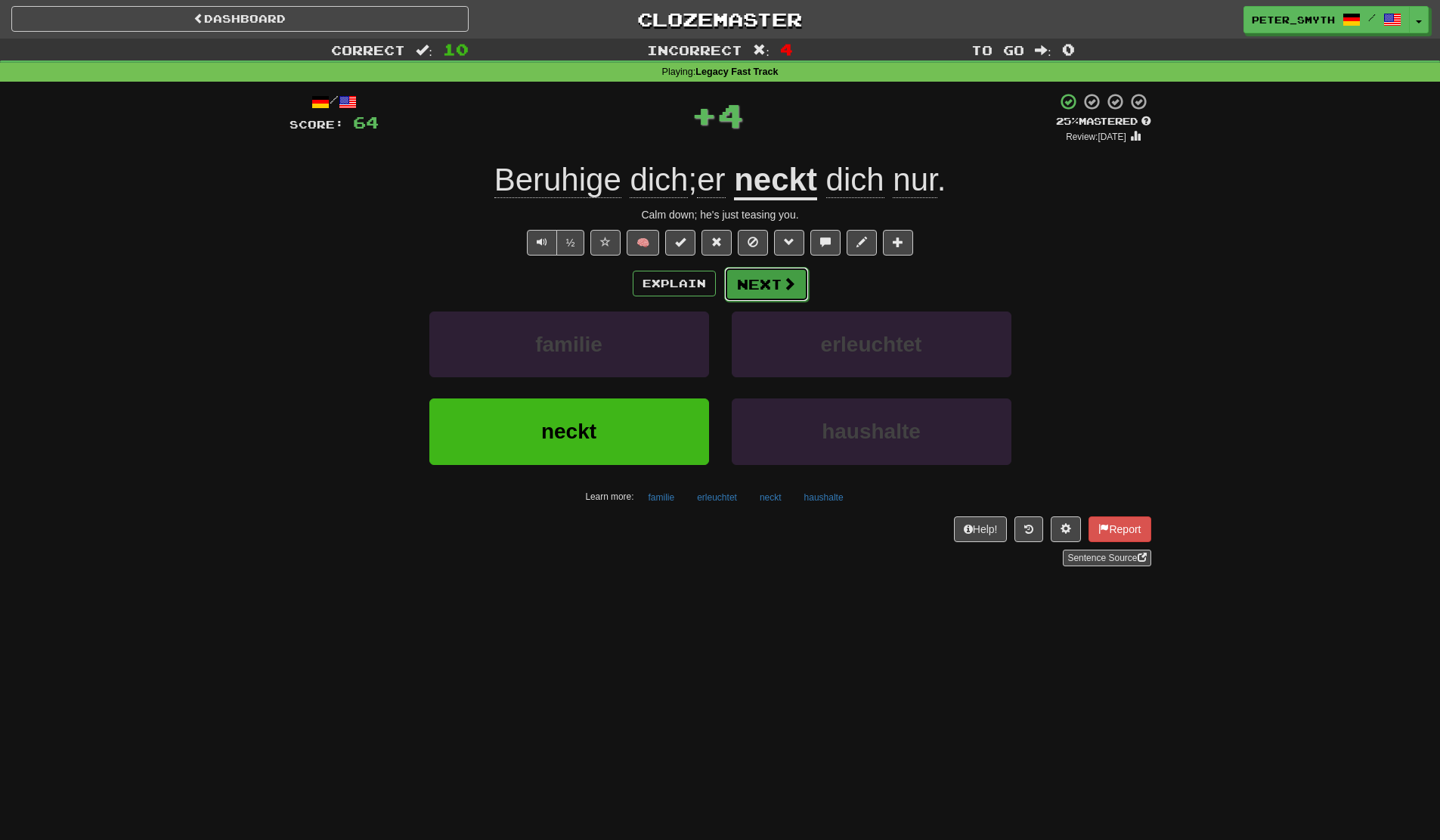
click at [738, 282] on button "Next" at bounding box center [767, 283] width 85 height 35
